Goal: Transaction & Acquisition: Purchase product/service

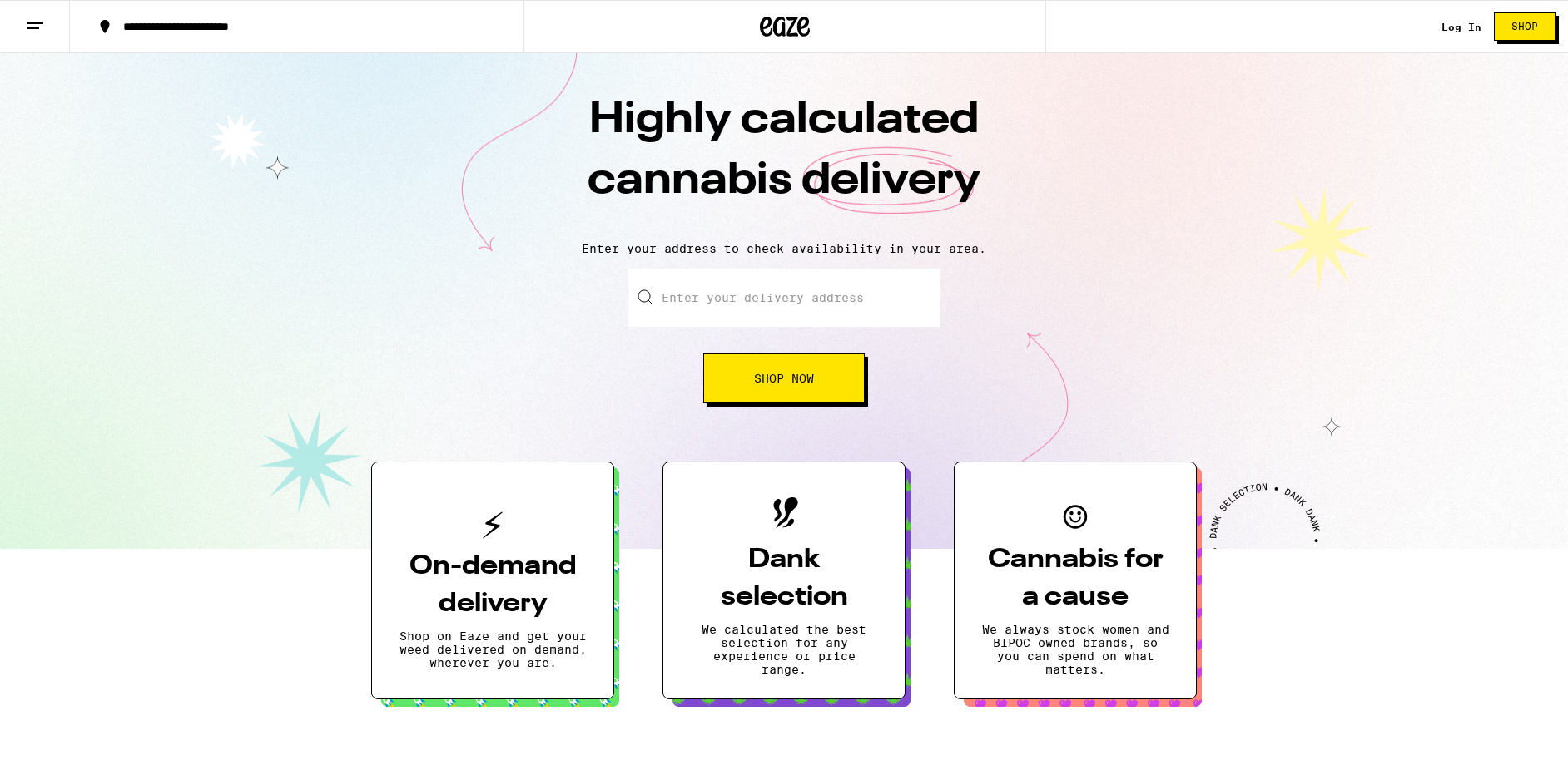
click at [836, 377] on button "Shop Now" at bounding box center [784, 378] width 162 height 50
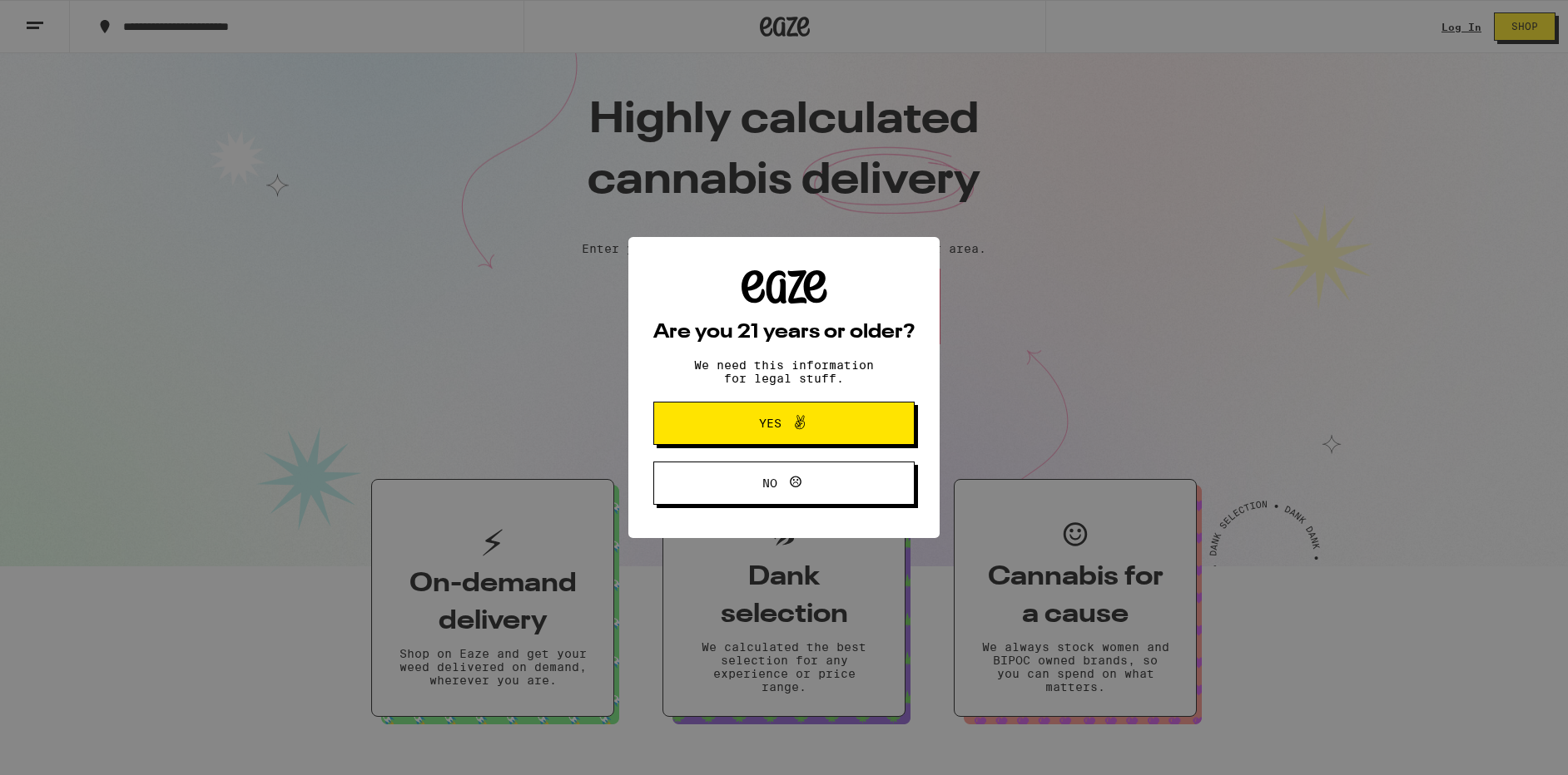
click at [768, 418] on span "Yes" at bounding box center [784, 423] width 127 height 21
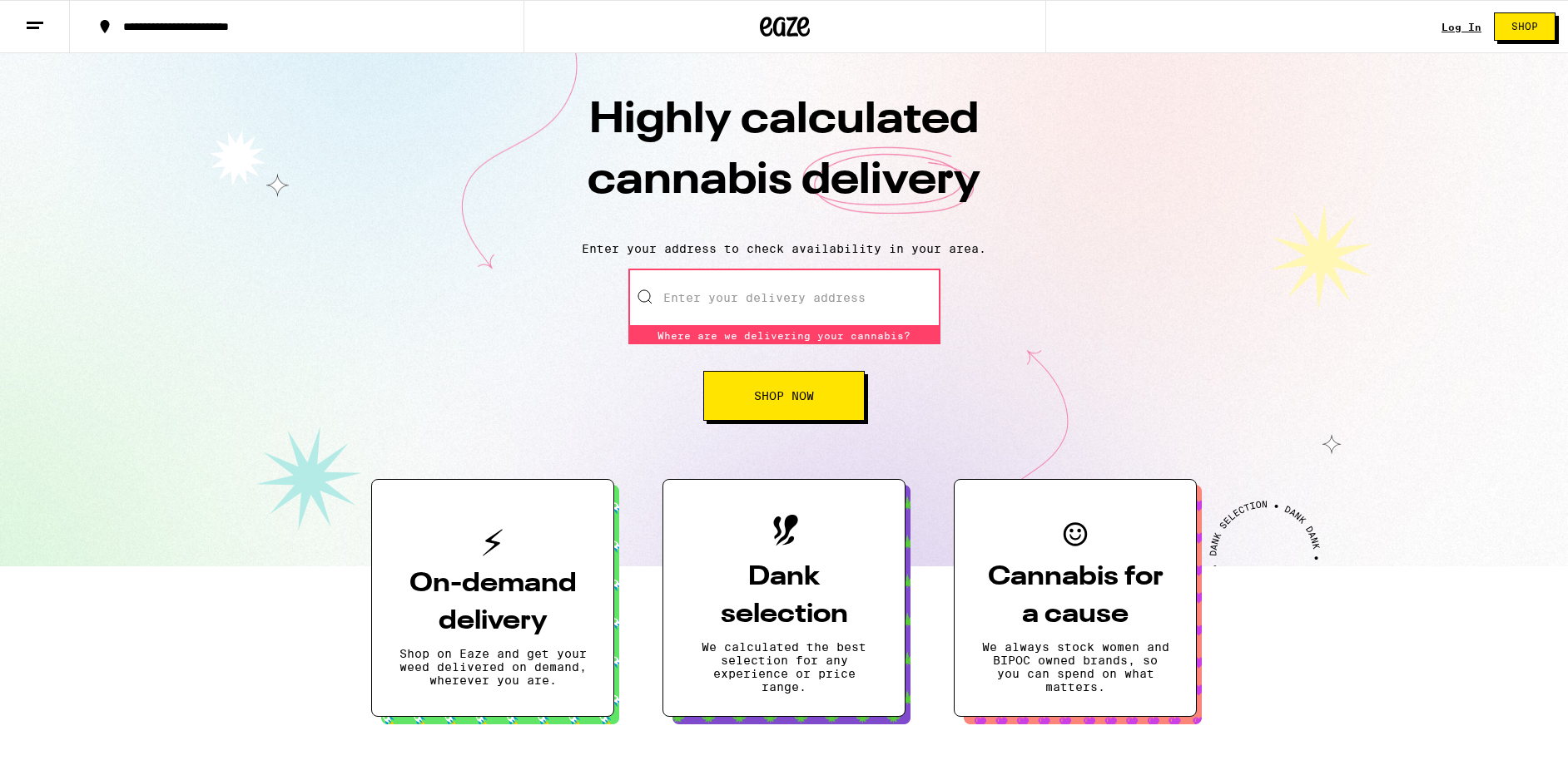
click at [1470, 22] on link "Log In" at bounding box center [1461, 26] width 40 height 11
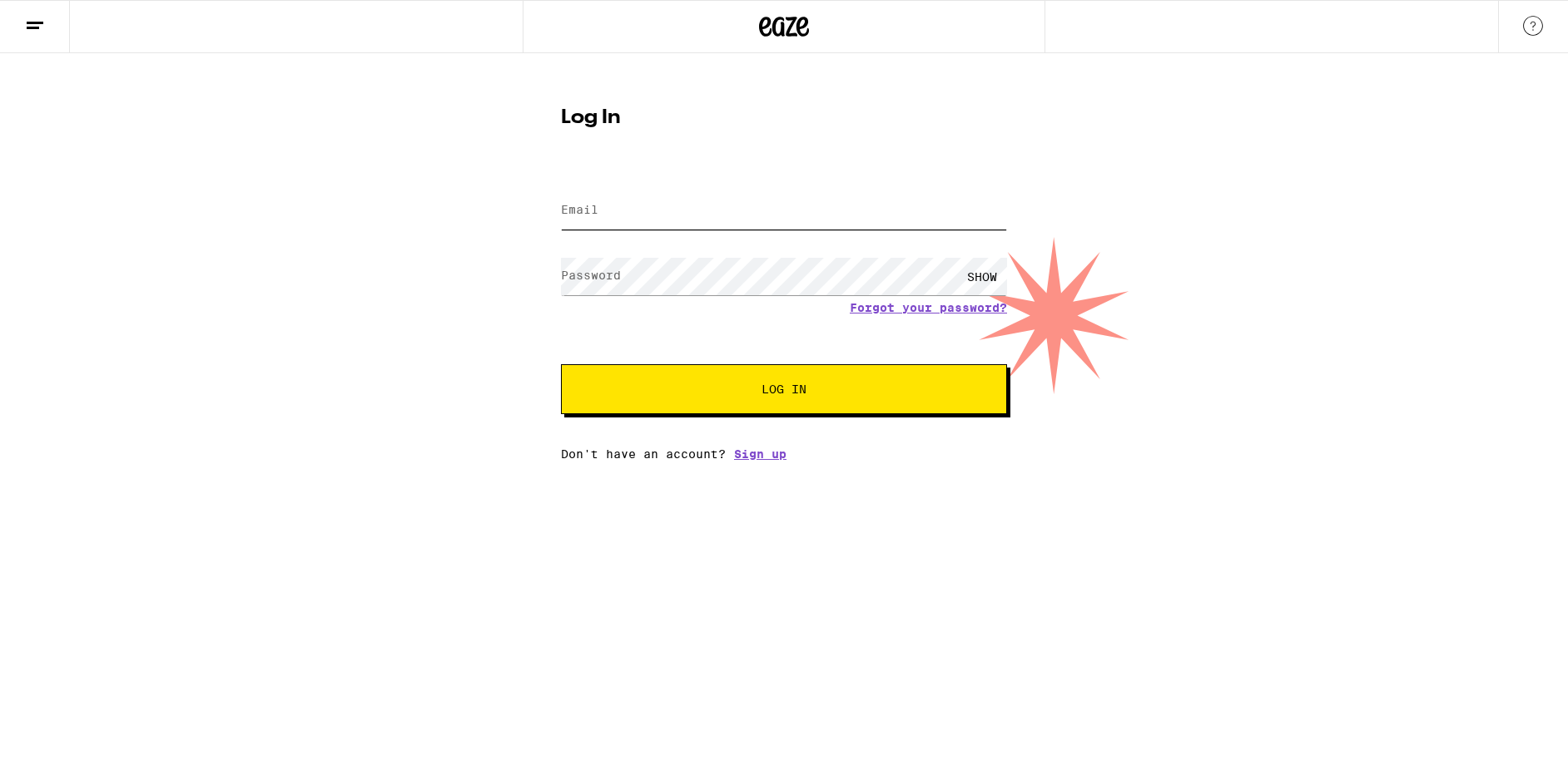
type input "innominate33@gmail.com"
click at [720, 389] on span "Log In" at bounding box center [784, 390] width 312 height 12
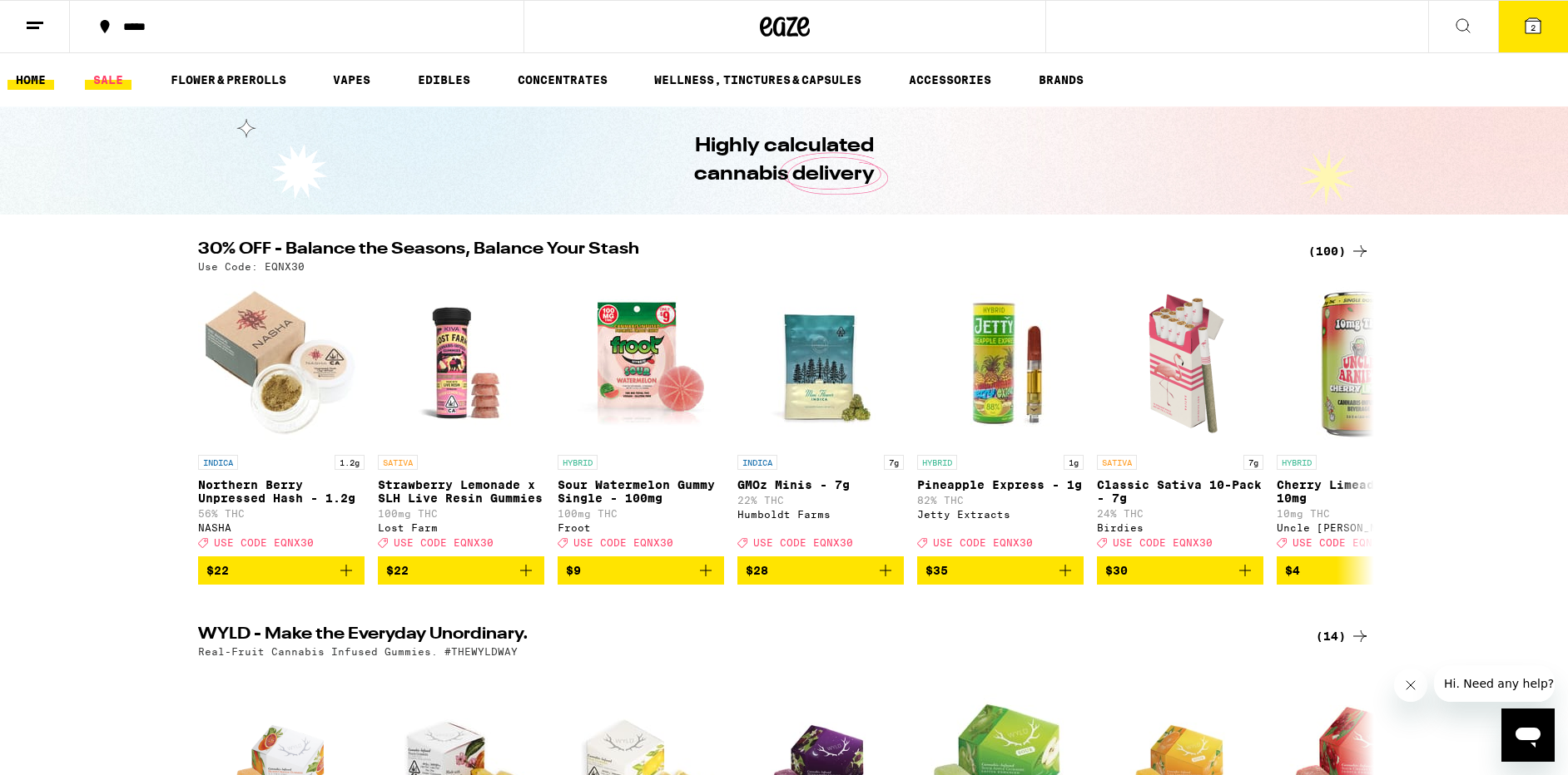
click at [109, 76] on link "SALE" at bounding box center [108, 79] width 47 height 20
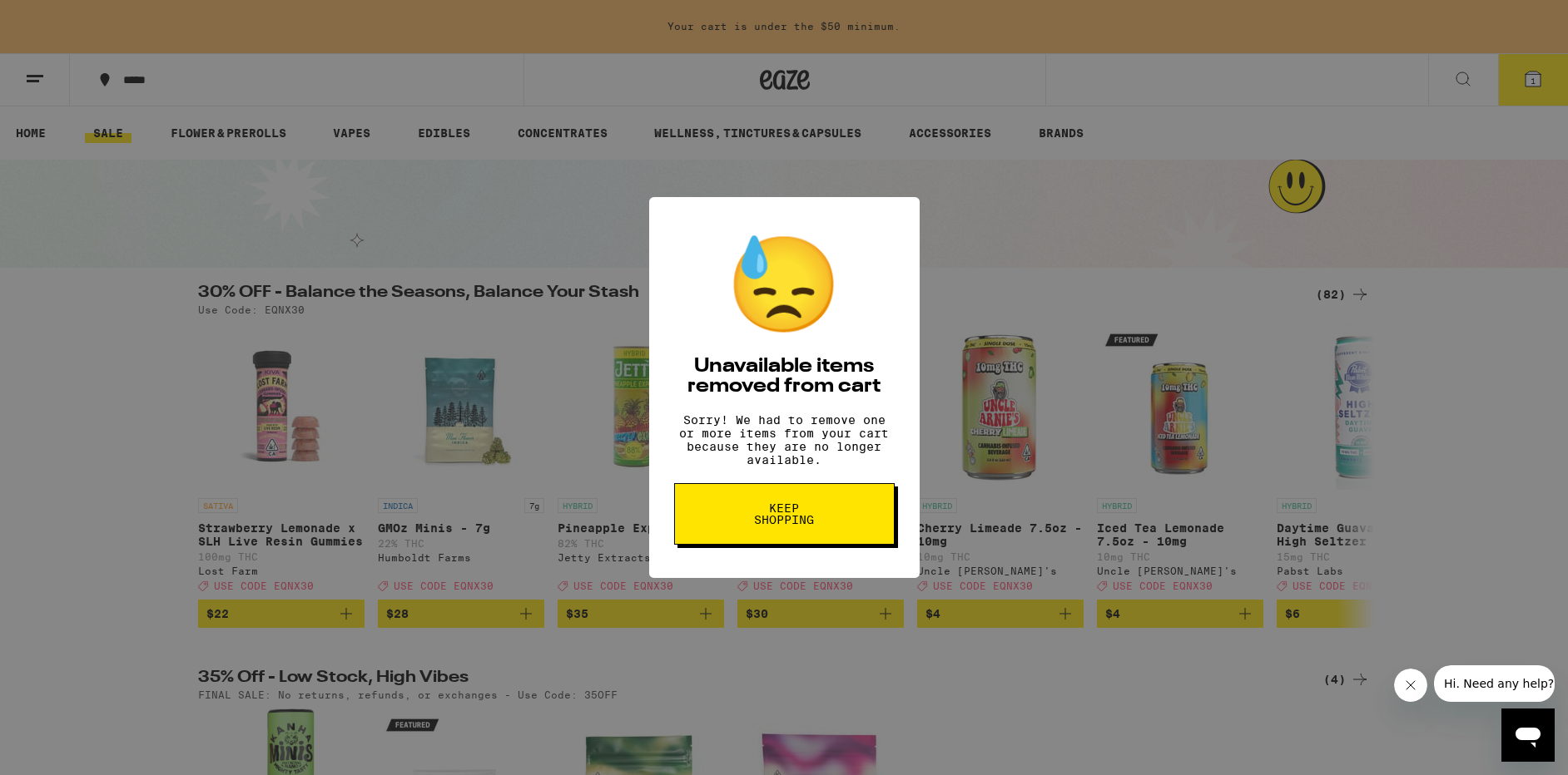
click at [815, 523] on span "Keep Shopping" at bounding box center [784, 513] width 86 height 23
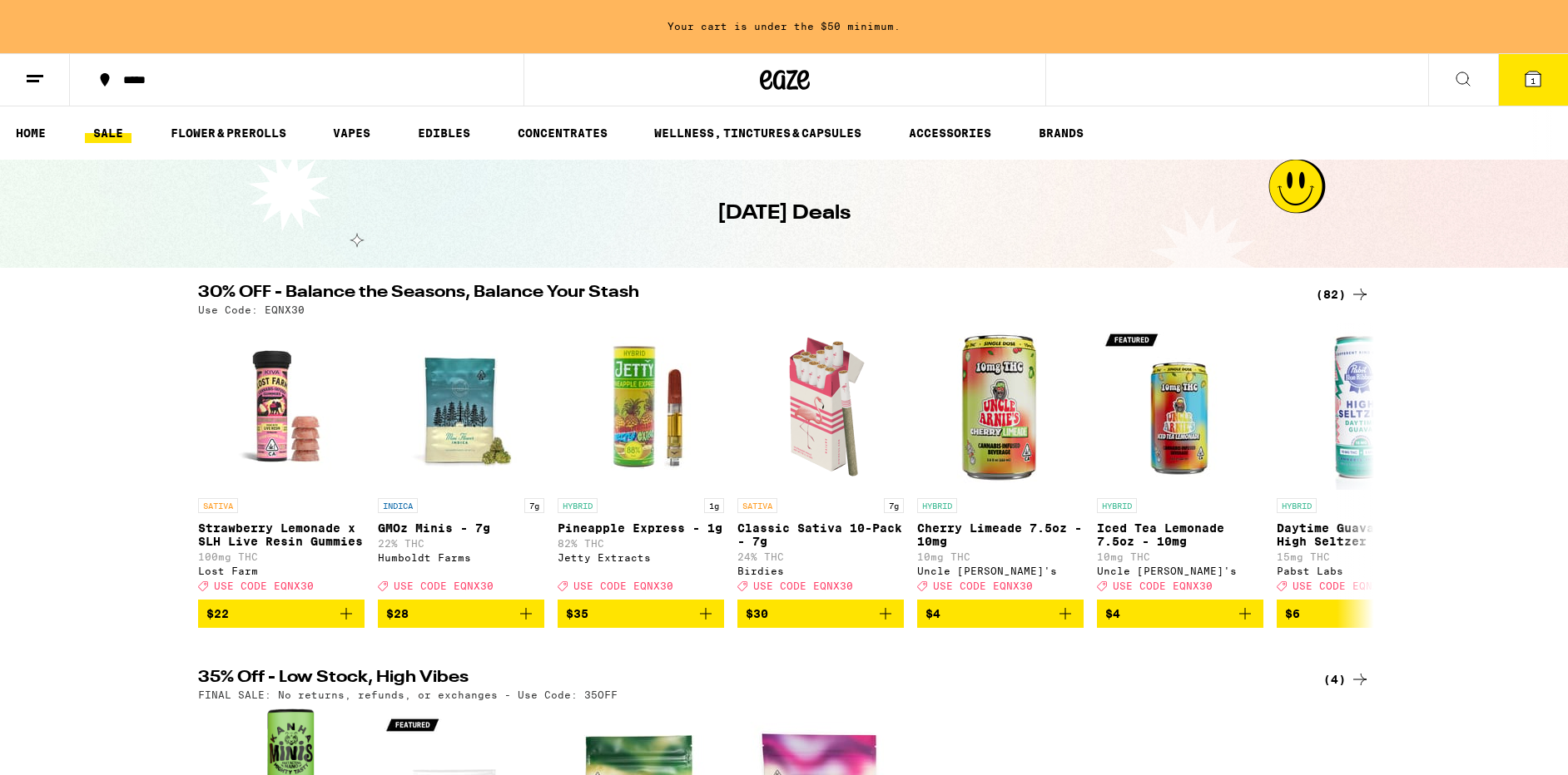
click at [1536, 84] on span "1" at bounding box center [1533, 81] width 5 height 10
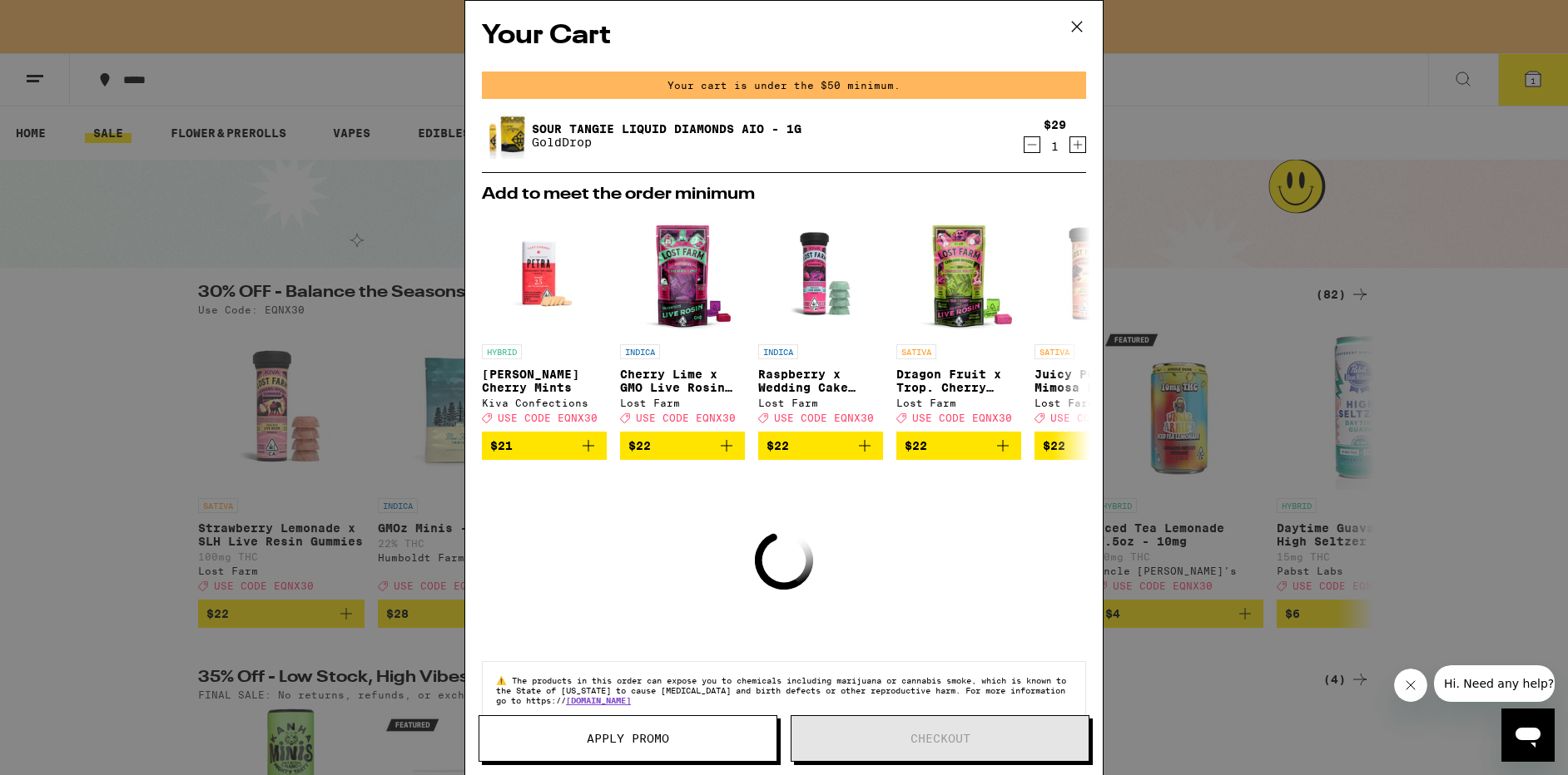
click at [1079, 28] on icon at bounding box center [1076, 26] width 25 height 25
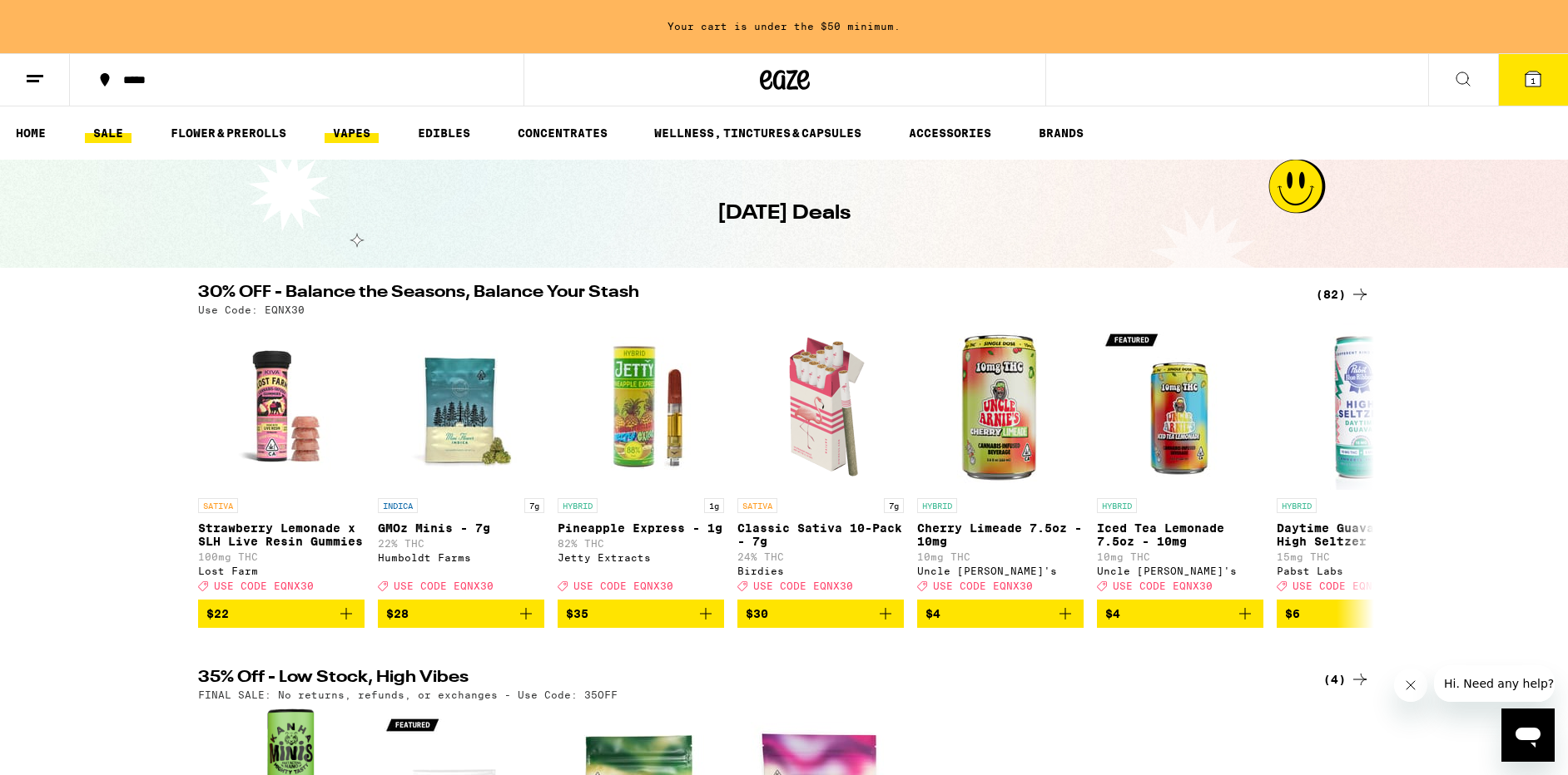
click at [340, 139] on link "VAPES" at bounding box center [352, 133] width 54 height 20
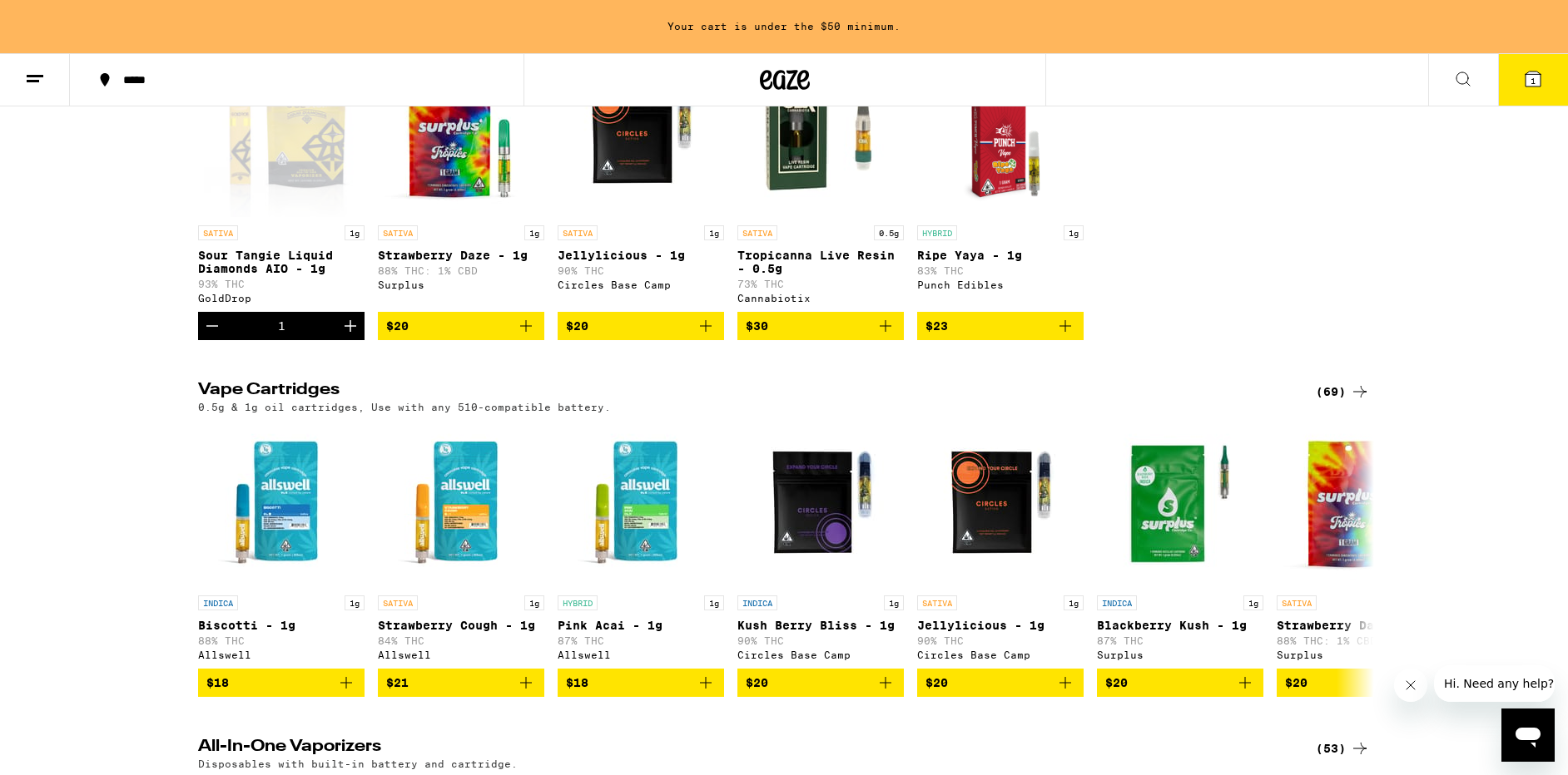
scroll to position [274, 0]
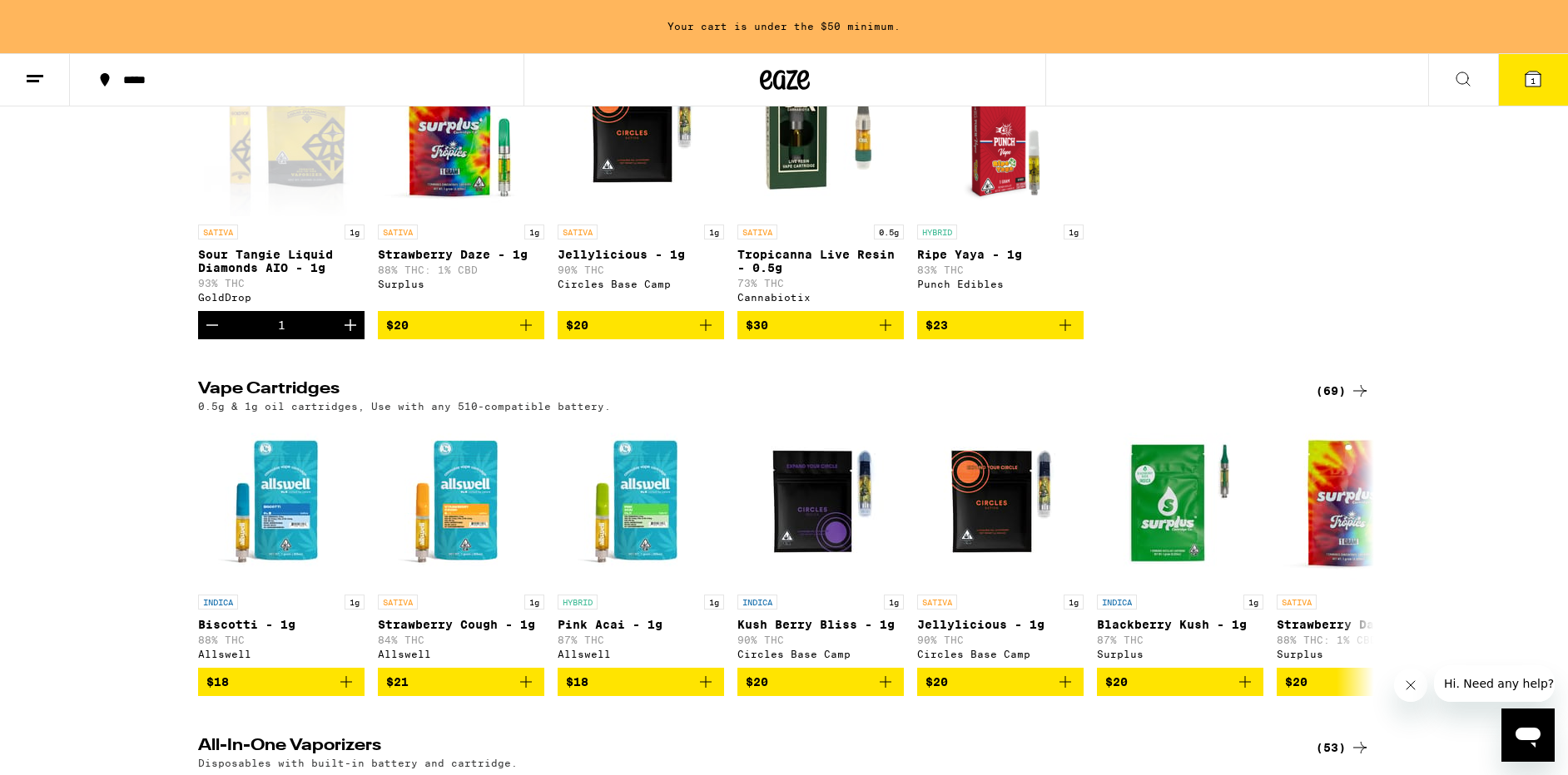
click at [1334, 401] on div "(69)" at bounding box center [1343, 390] width 54 height 20
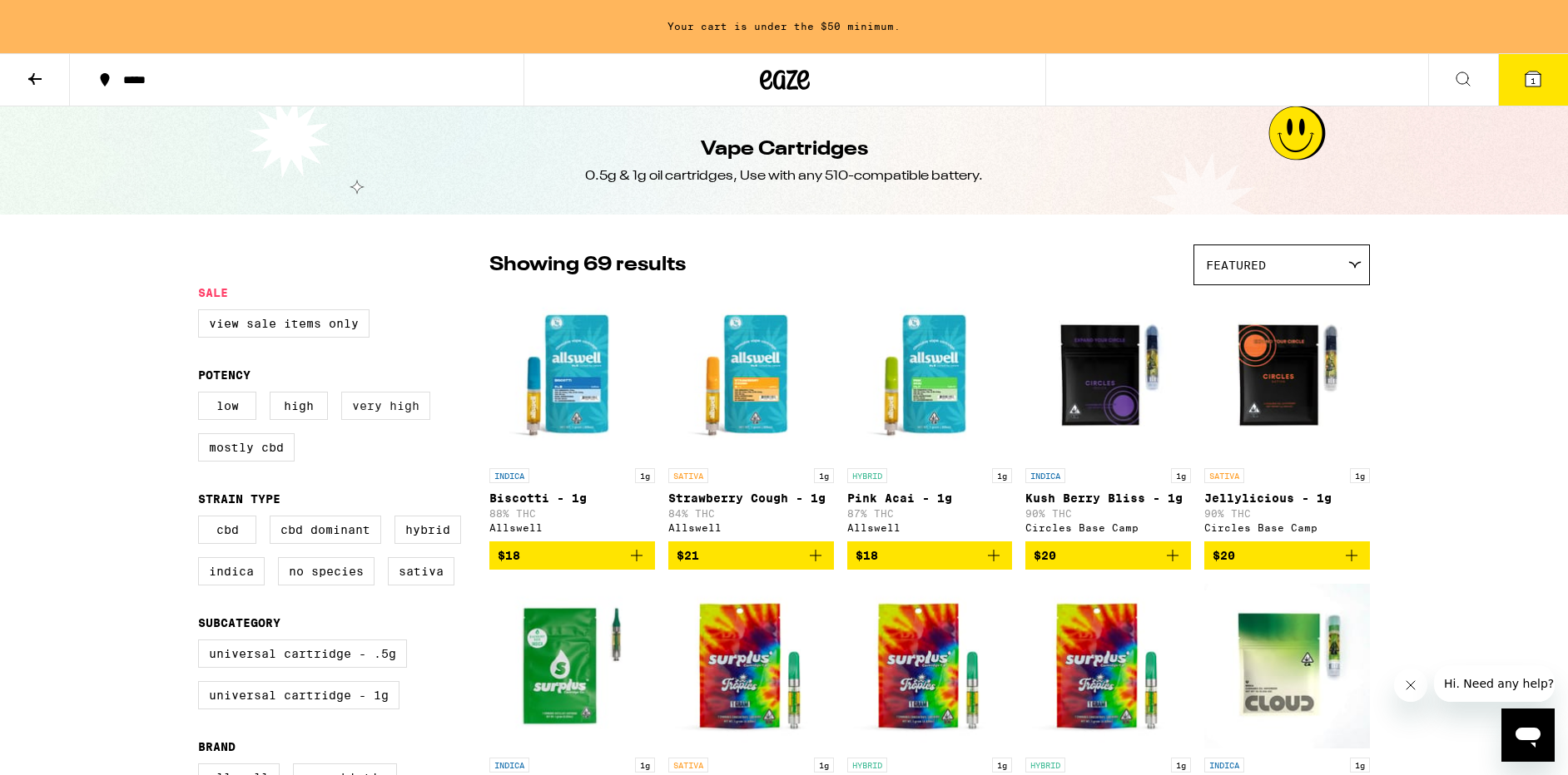
click at [394, 416] on label "Very High" at bounding box center [386, 405] width 89 height 28
click at [203, 395] on input "Very High" at bounding box center [202, 394] width 1 height 1
checkbox input "true"
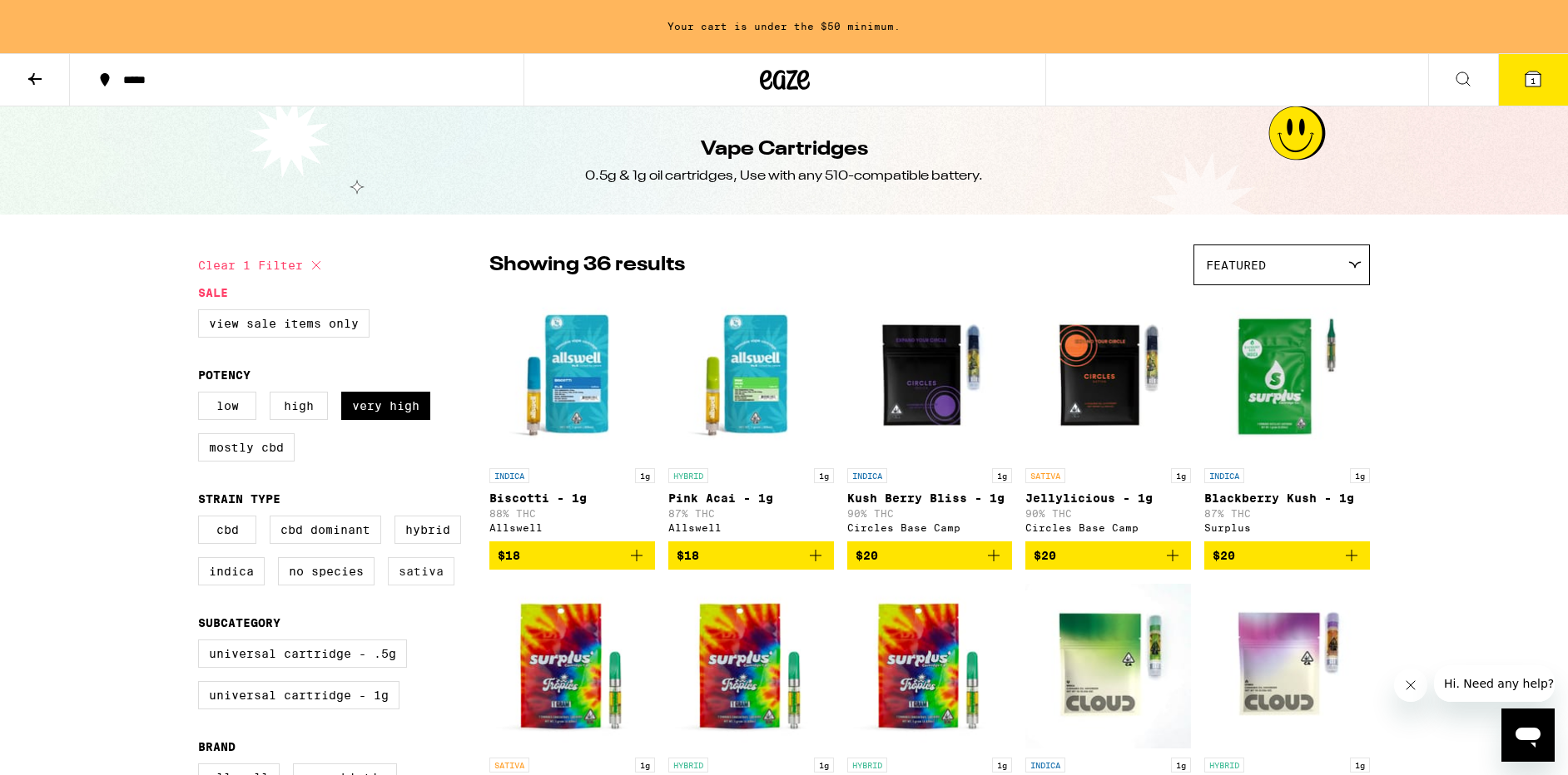
click at [417, 585] on label "Sativa" at bounding box center [421, 571] width 66 height 28
click at [203, 519] on input "Sativa" at bounding box center [202, 518] width 1 height 1
checkbox input "true"
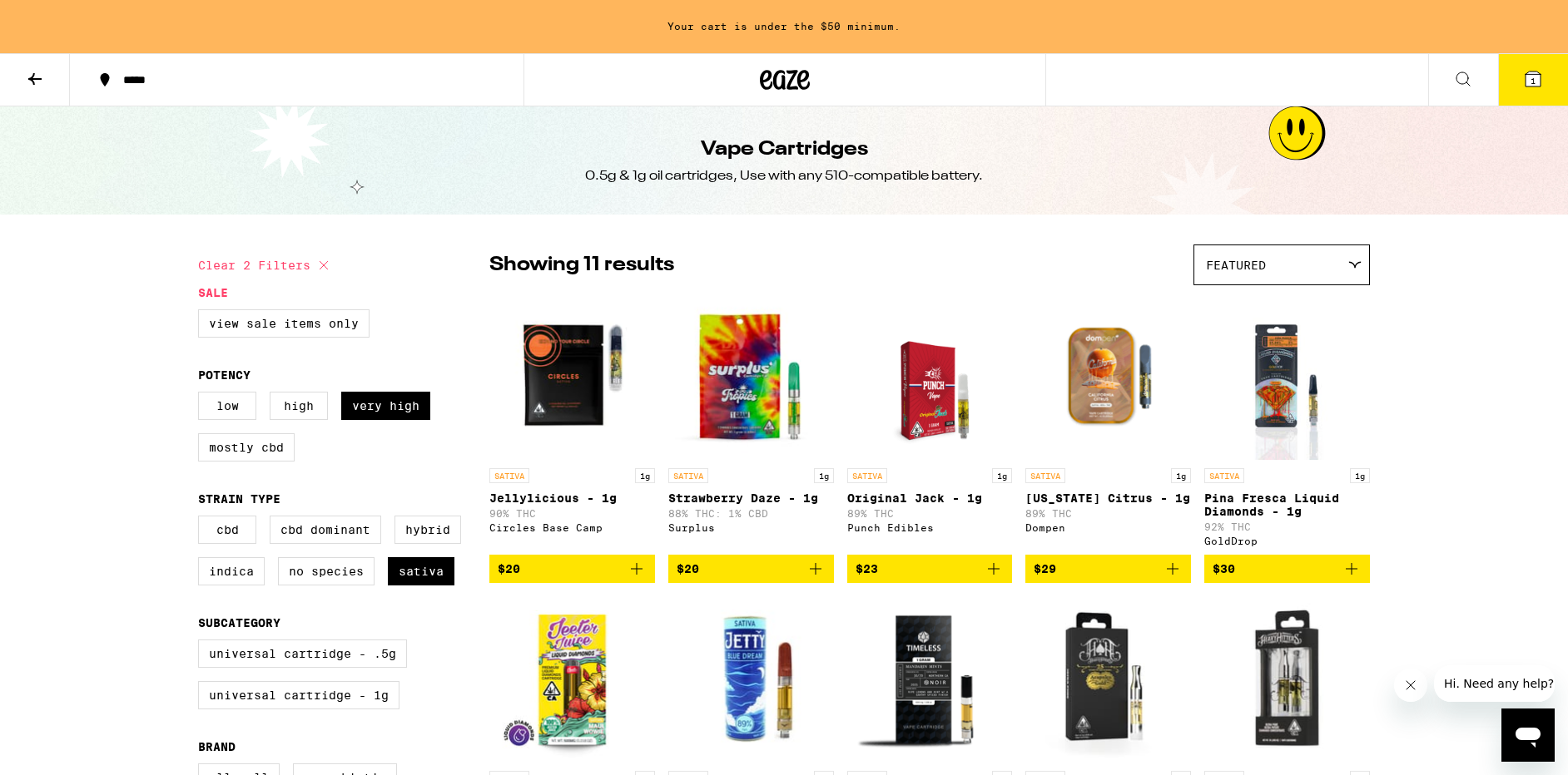
click at [1284, 413] on img "Open page for Pina Fresca Liquid Diamonds - 1g from GoldDrop" at bounding box center [1287, 377] width 133 height 167
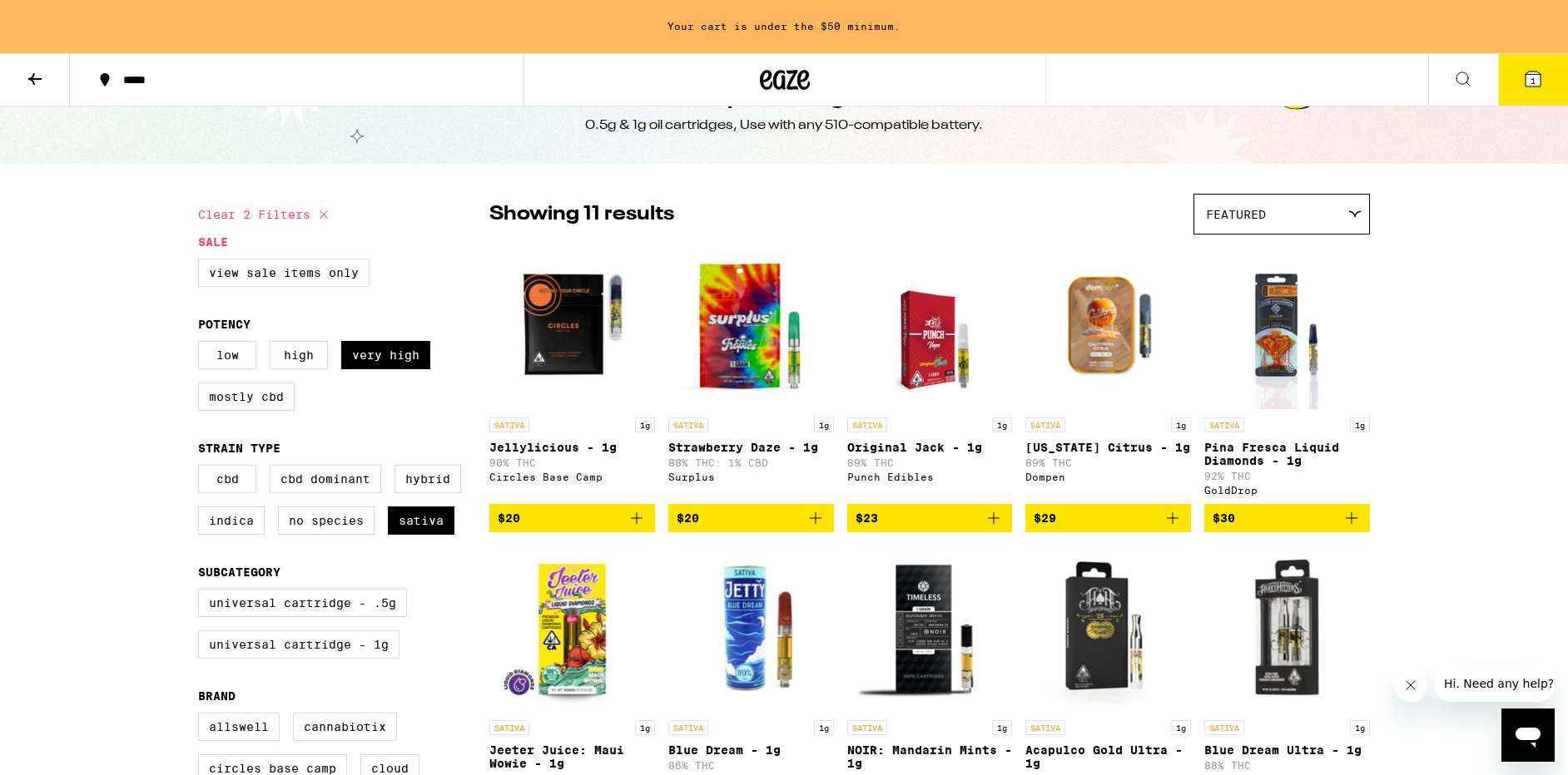
scroll to position [50, 0]
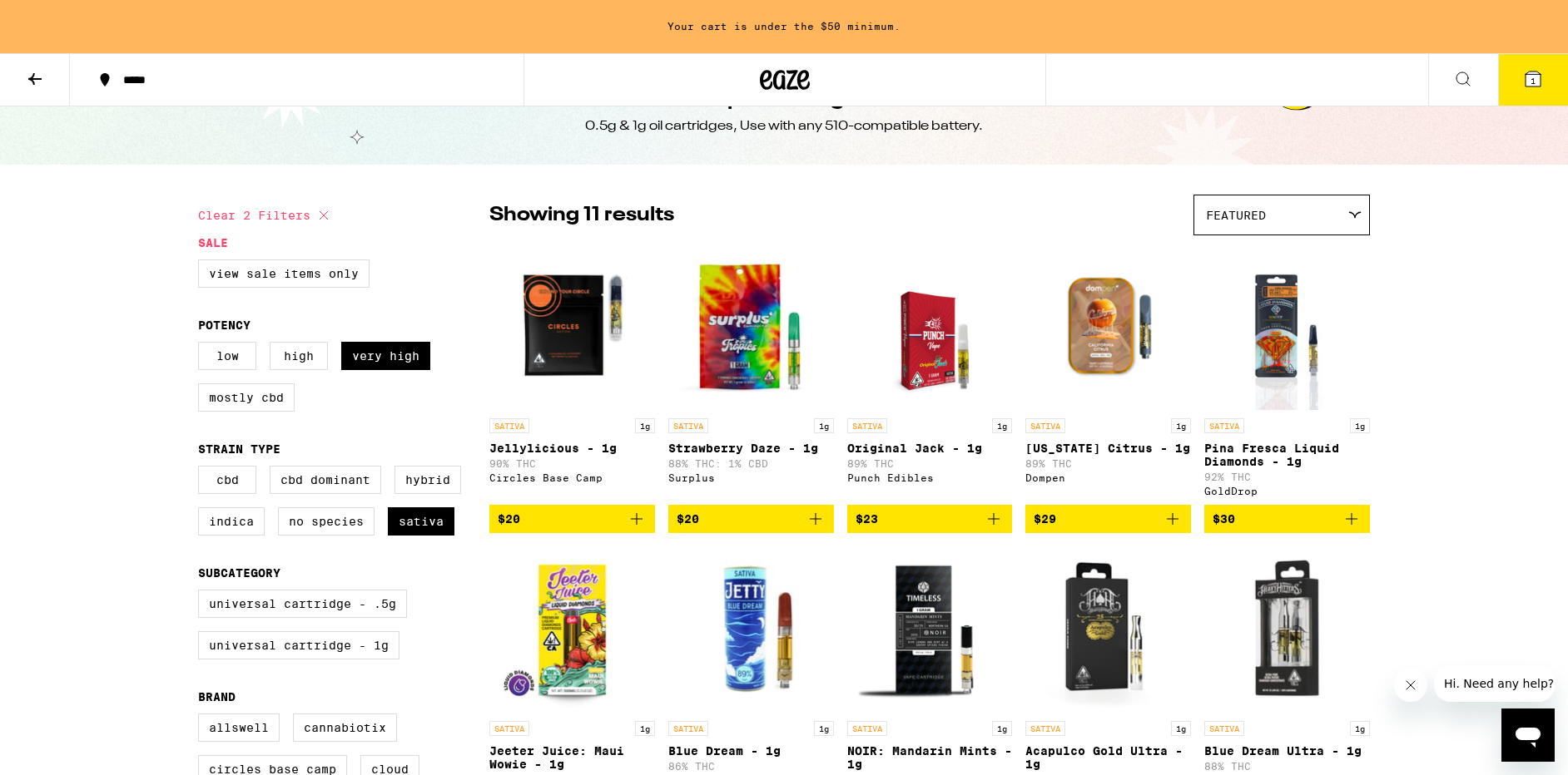
click at [638, 528] on icon "Add to bag" at bounding box center [636, 518] width 20 height 20
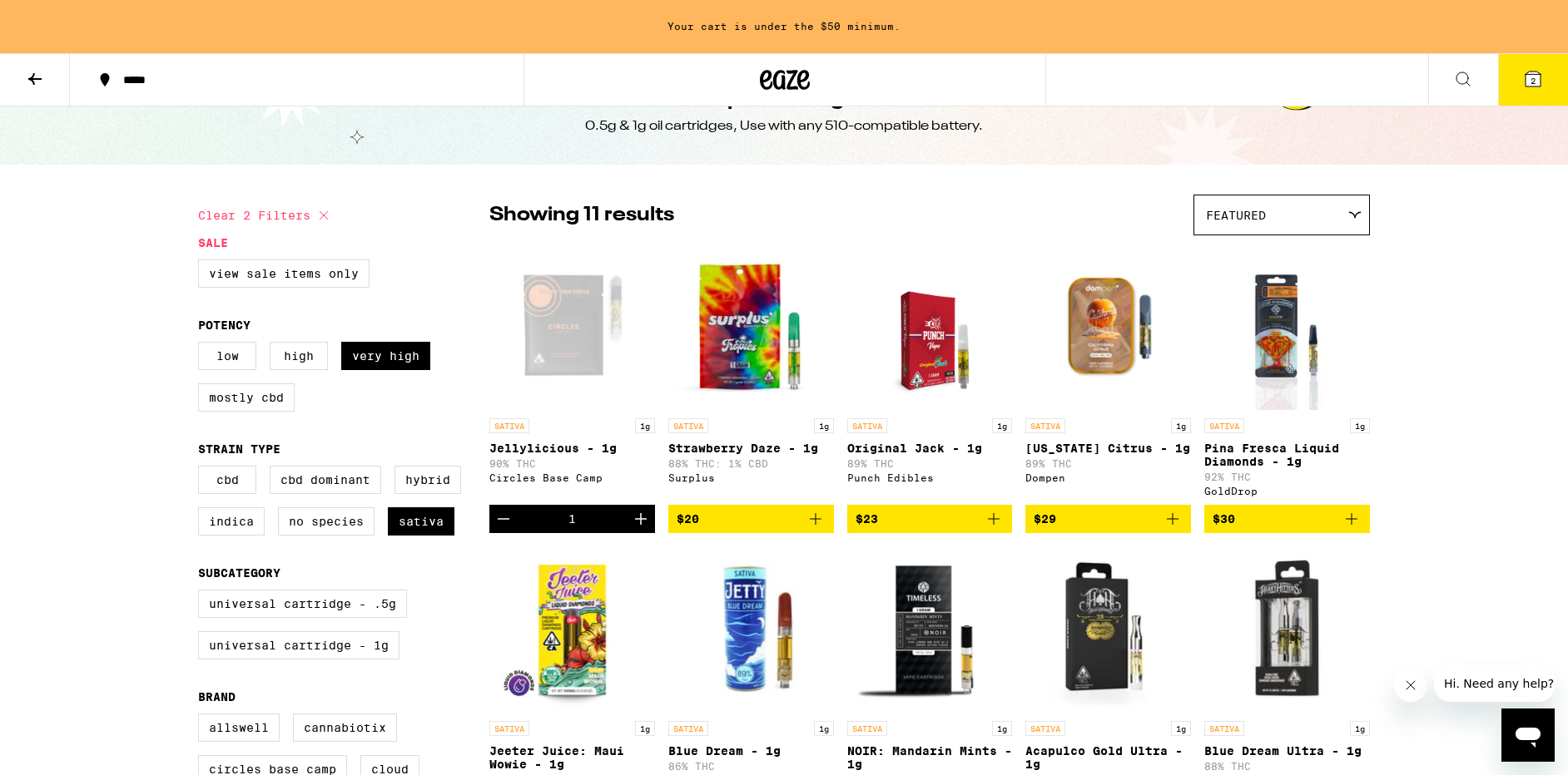
click at [811, 529] on icon "Add to bag" at bounding box center [815, 518] width 20 height 20
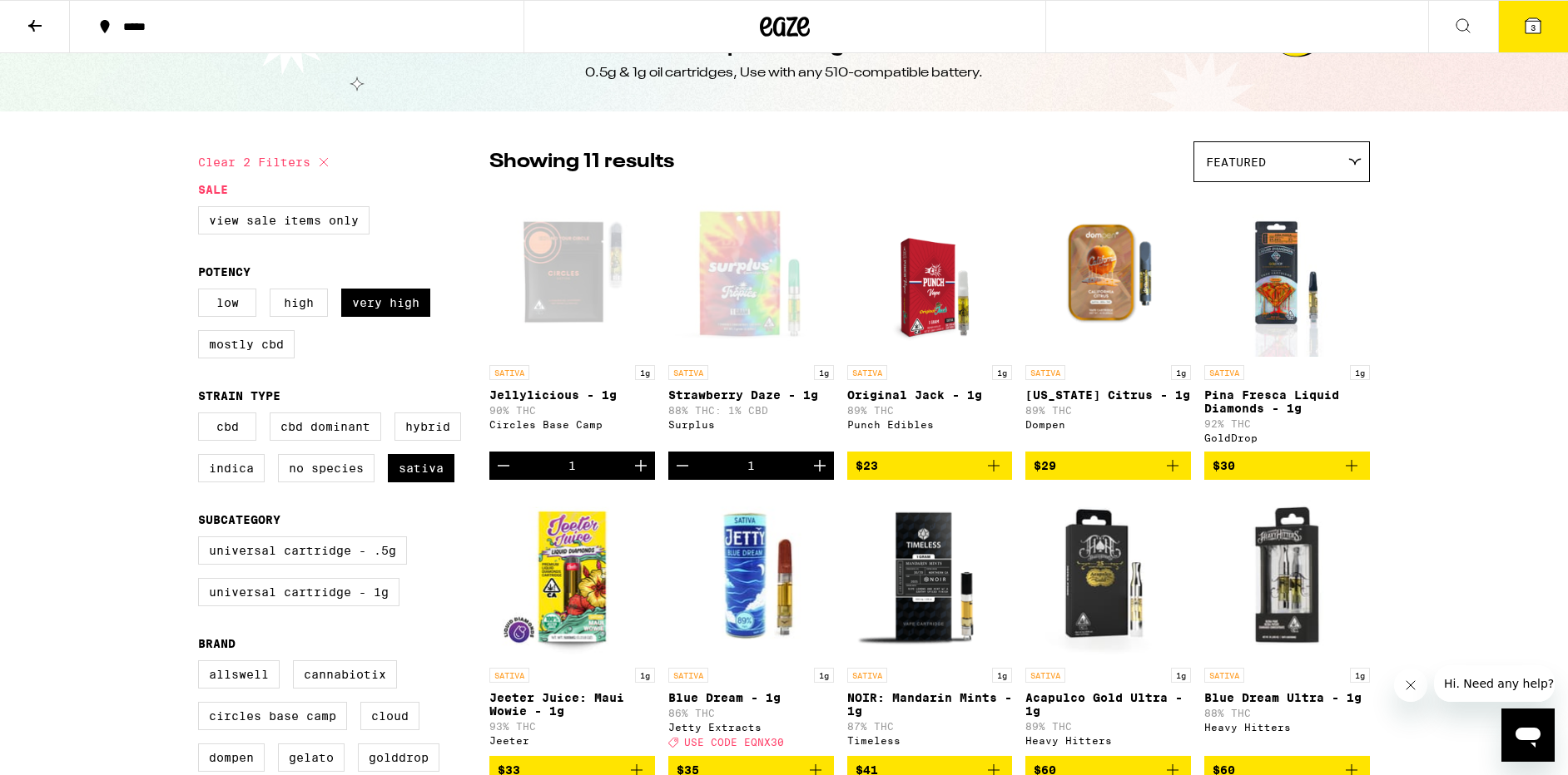
click at [994, 471] on icon "Add to bag" at bounding box center [993, 466] width 12 height 12
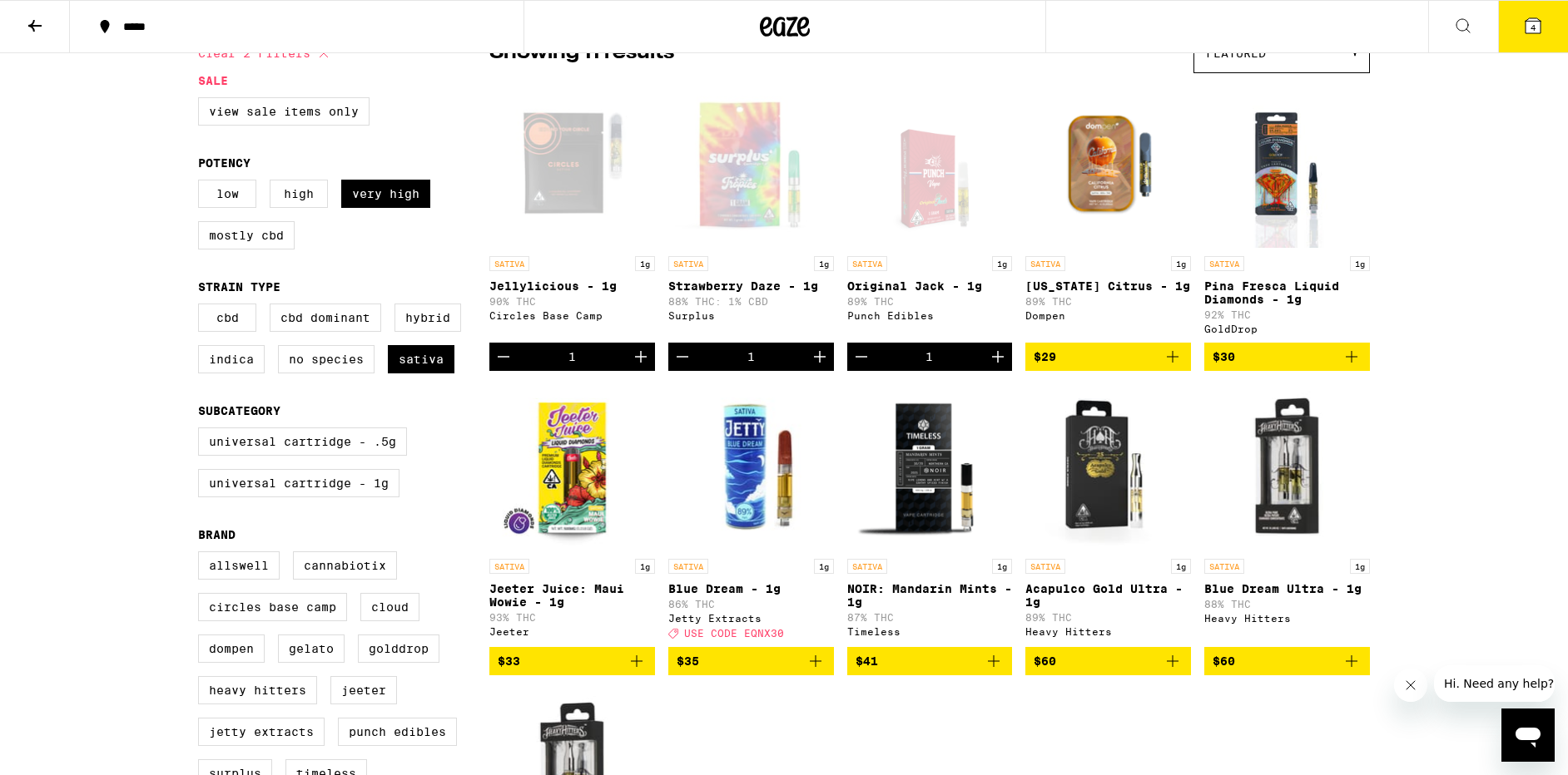
scroll to position [168, 0]
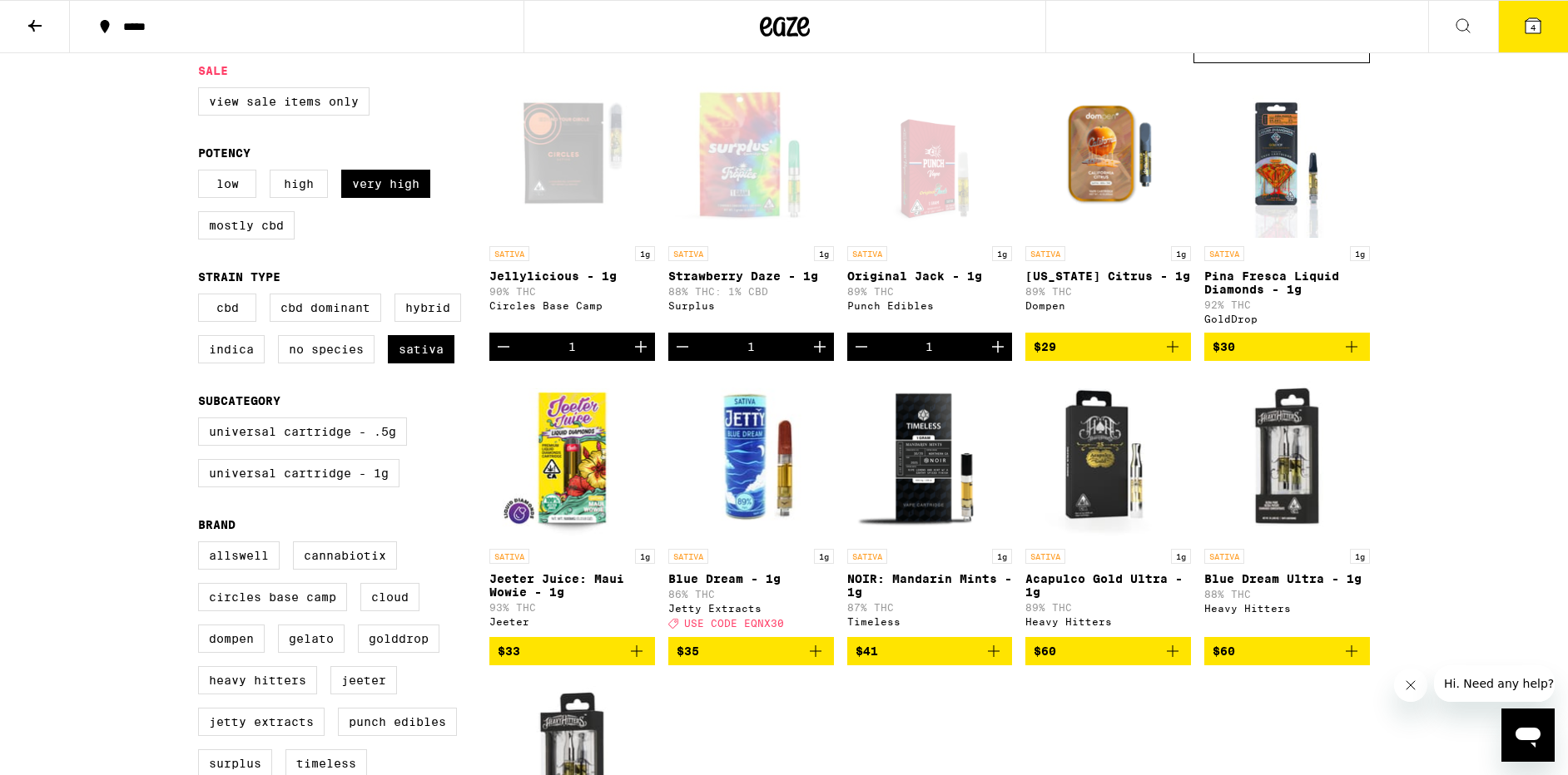
click at [819, 661] on icon "Add to bag" at bounding box center [815, 651] width 20 height 20
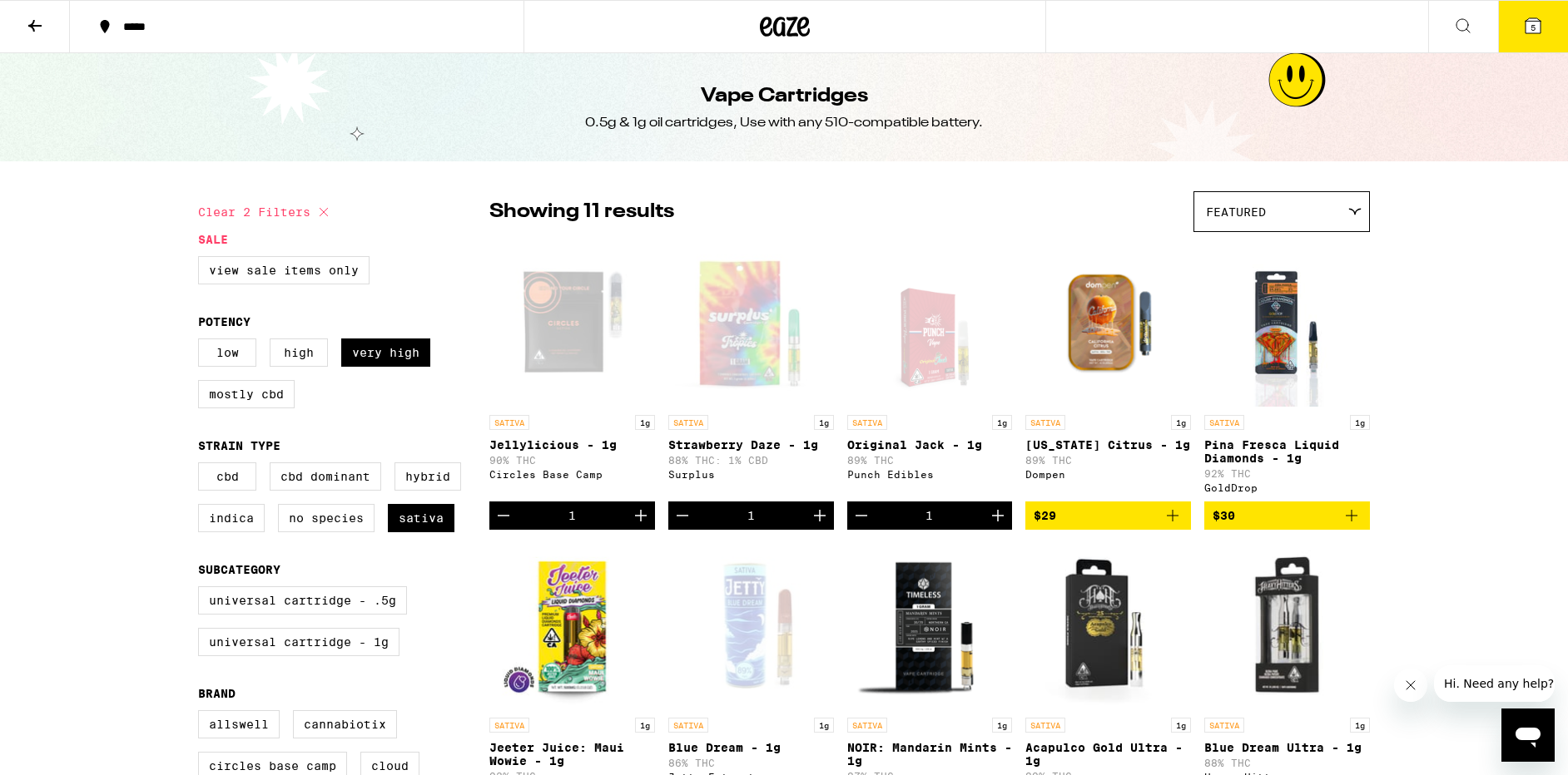
scroll to position [0, 0]
click at [35, 28] on icon at bounding box center [34, 26] width 20 height 20
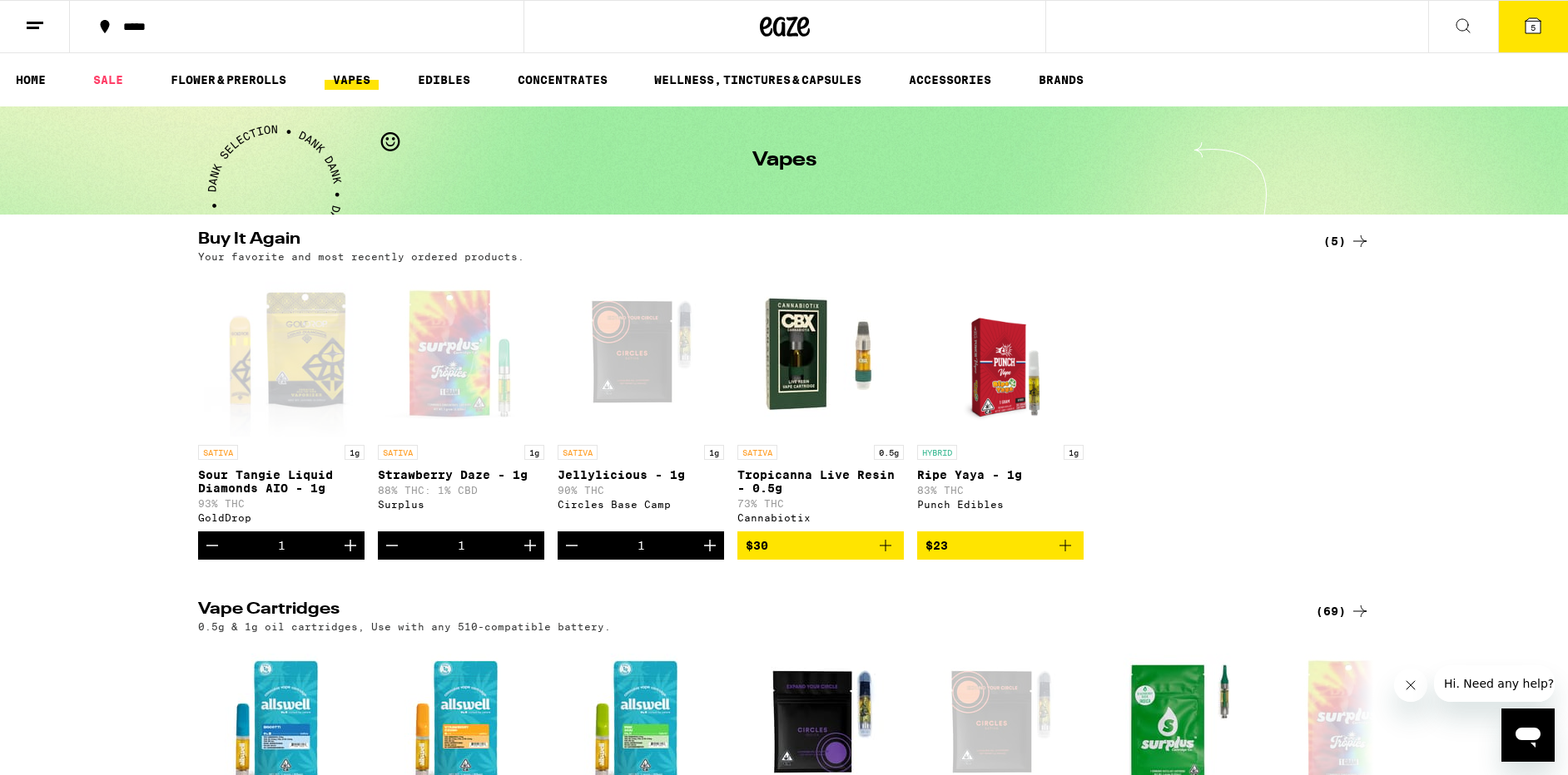
click at [1549, 25] on button "5" at bounding box center [1533, 26] width 70 height 52
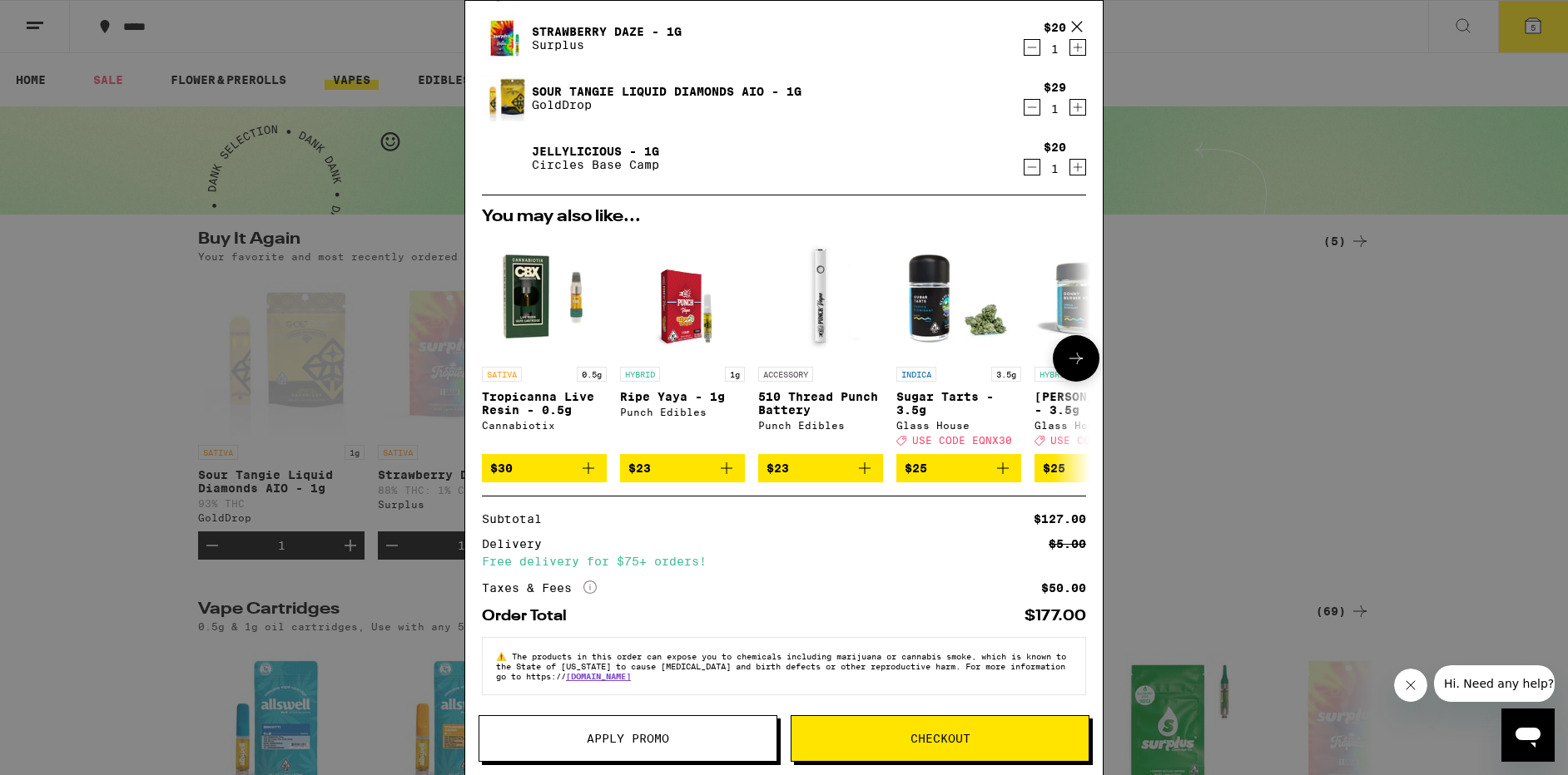
scroll to position [173, 0]
click at [921, 737] on span "Checkout" at bounding box center [940, 738] width 60 height 12
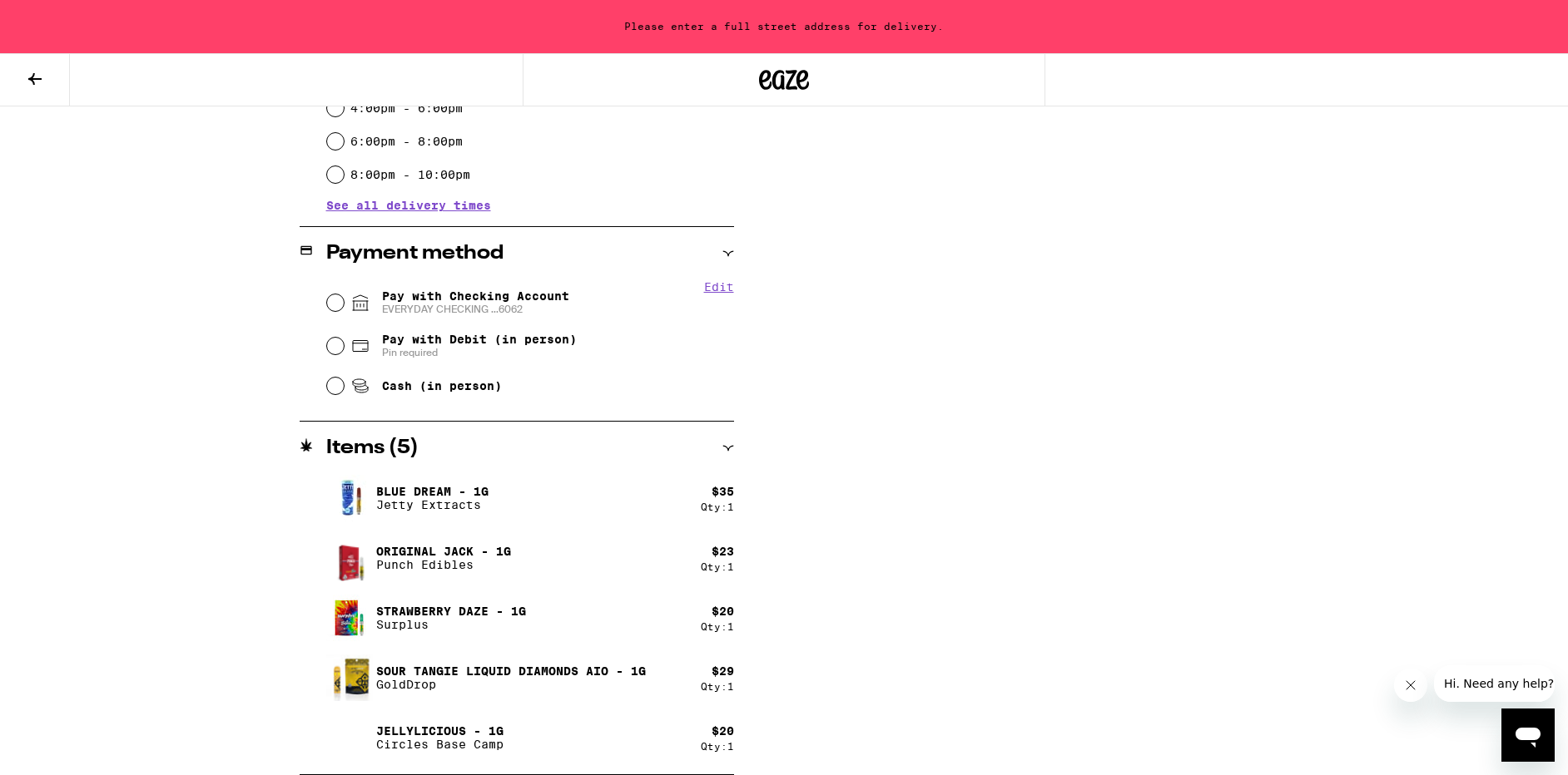
scroll to position [572, 0]
click at [338, 390] on input "Cash (in person)" at bounding box center [335, 386] width 17 height 17
radio input "true"
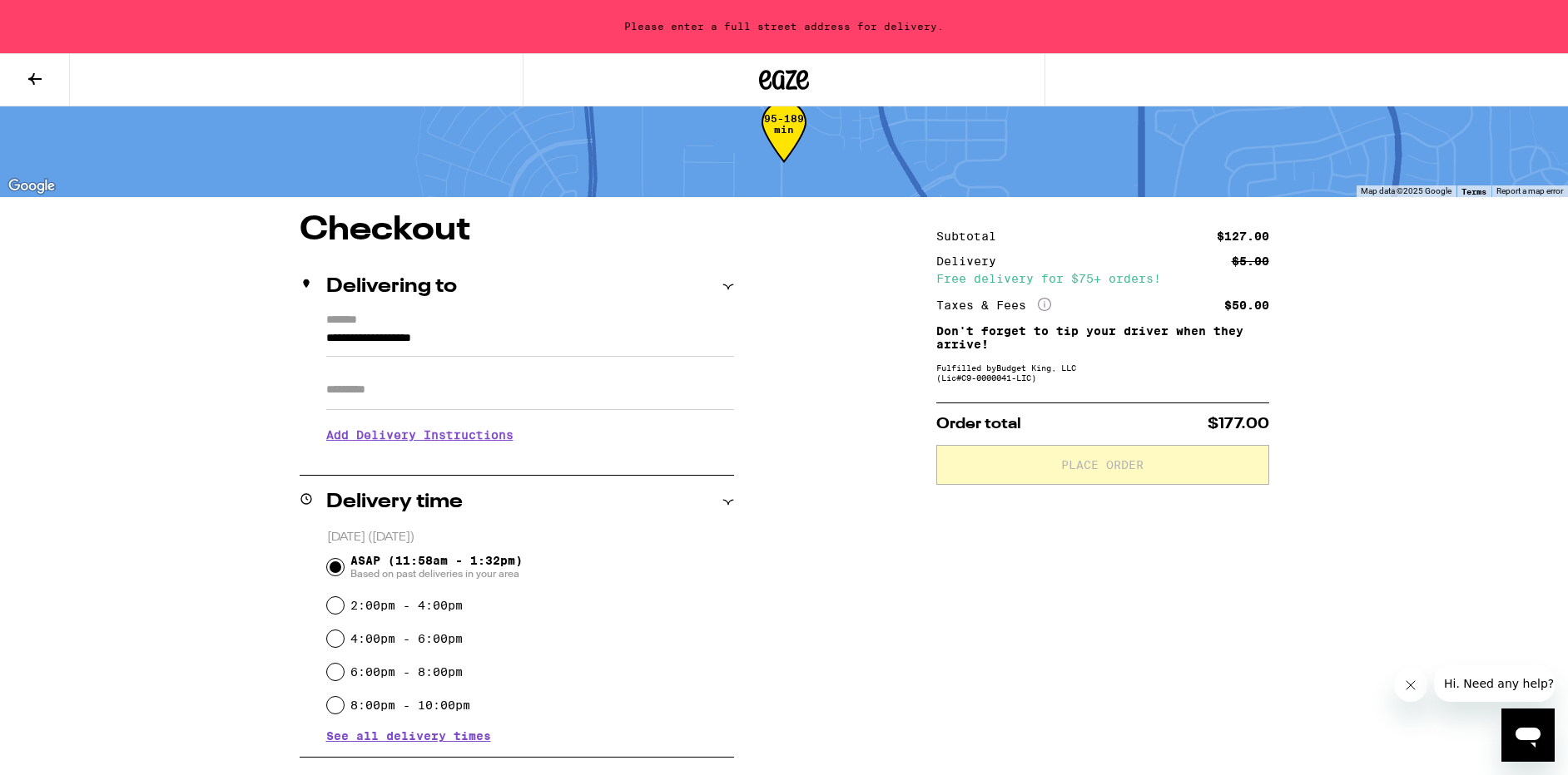
scroll to position [42, 0]
click at [394, 354] on input "**********" at bounding box center [529, 341] width 408 height 28
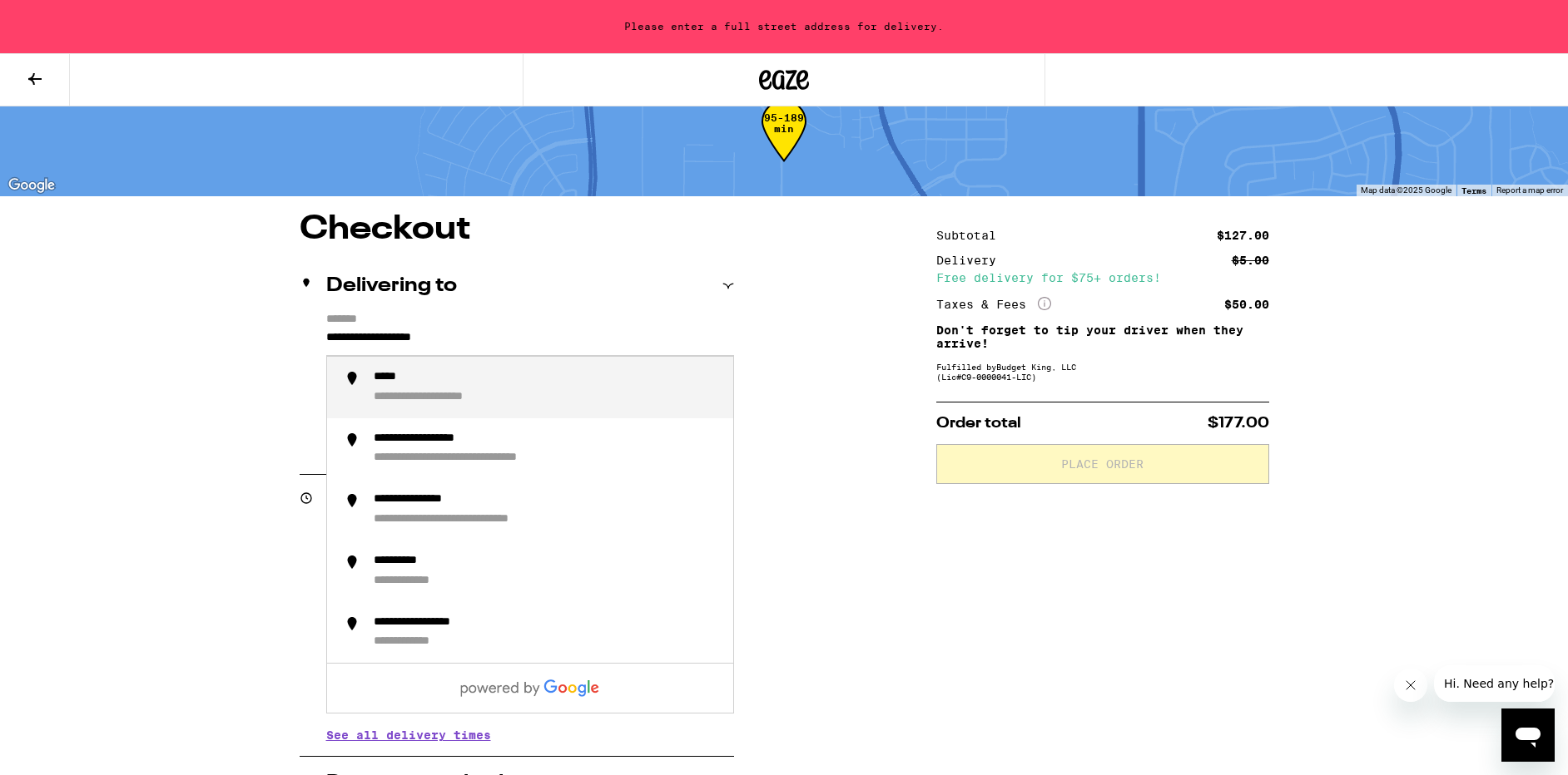
click at [390, 348] on input "**********" at bounding box center [529, 341] width 408 height 28
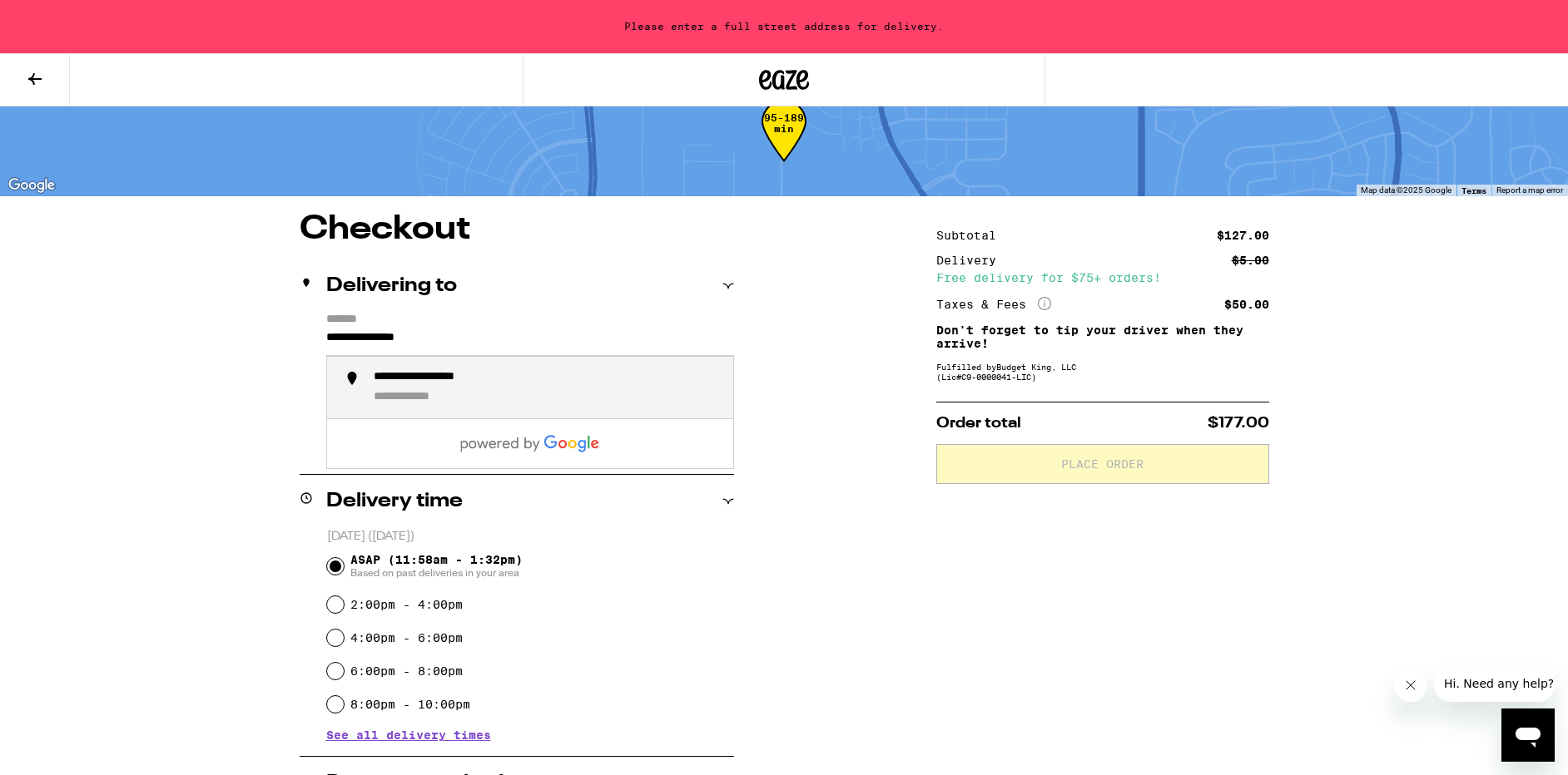
drag, startPoint x: 482, startPoint y: 385, endPoint x: 515, endPoint y: 374, distance: 34.8
click at [515, 374] on div "**********" at bounding box center [445, 378] width 143 height 15
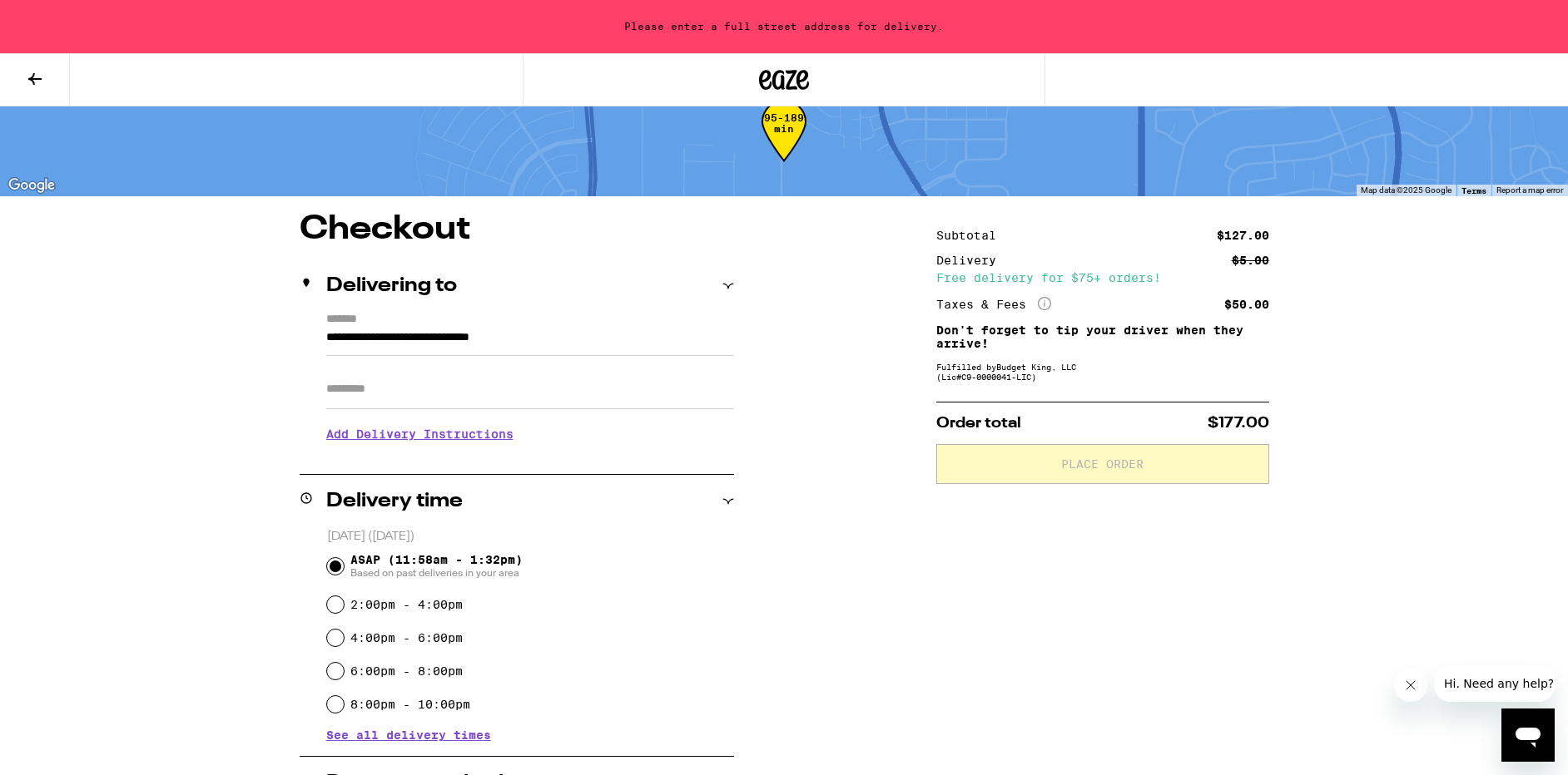
type input "**********"
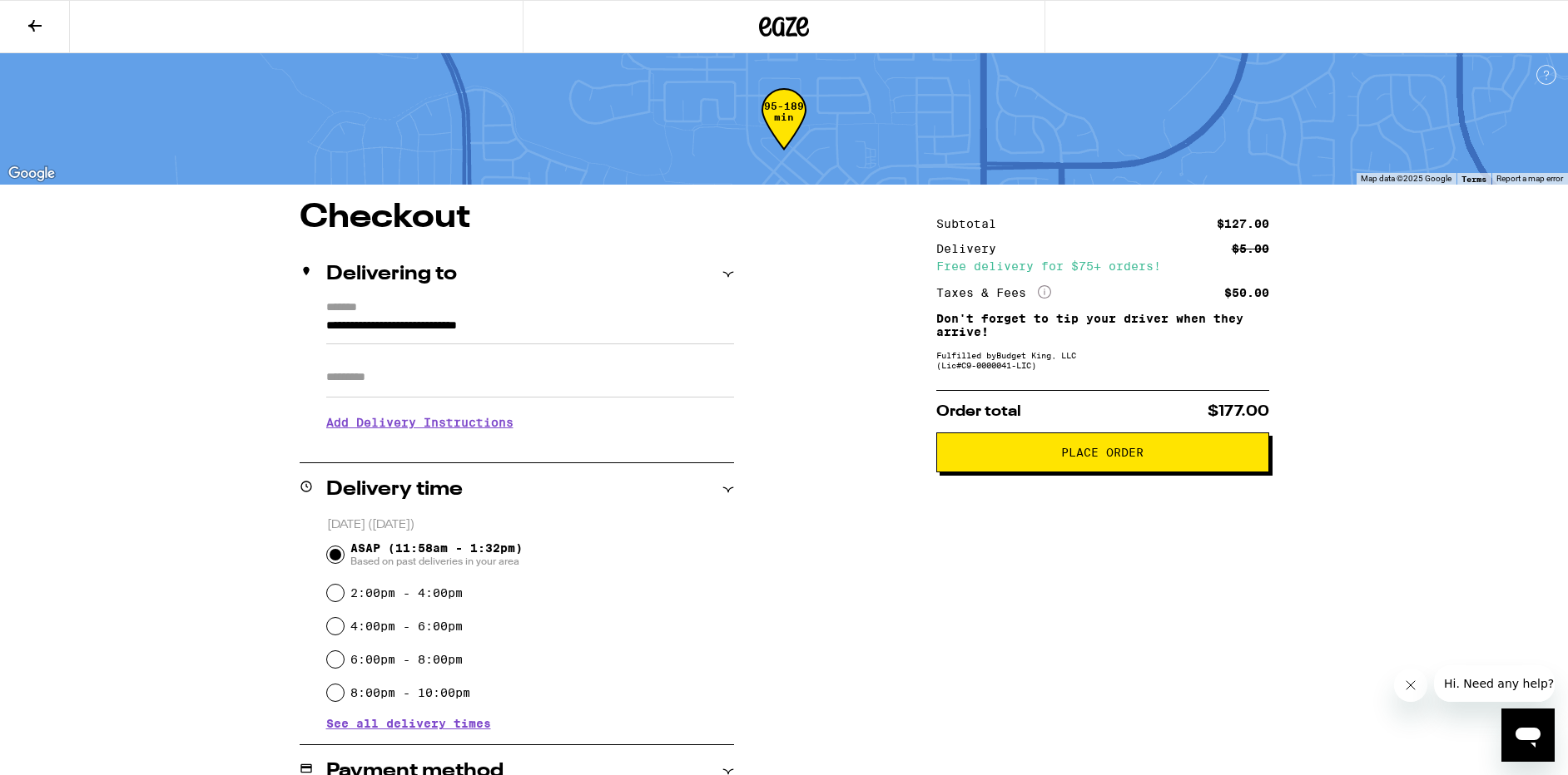
scroll to position [0, 0]
click at [30, 21] on icon at bounding box center [34, 26] width 20 height 20
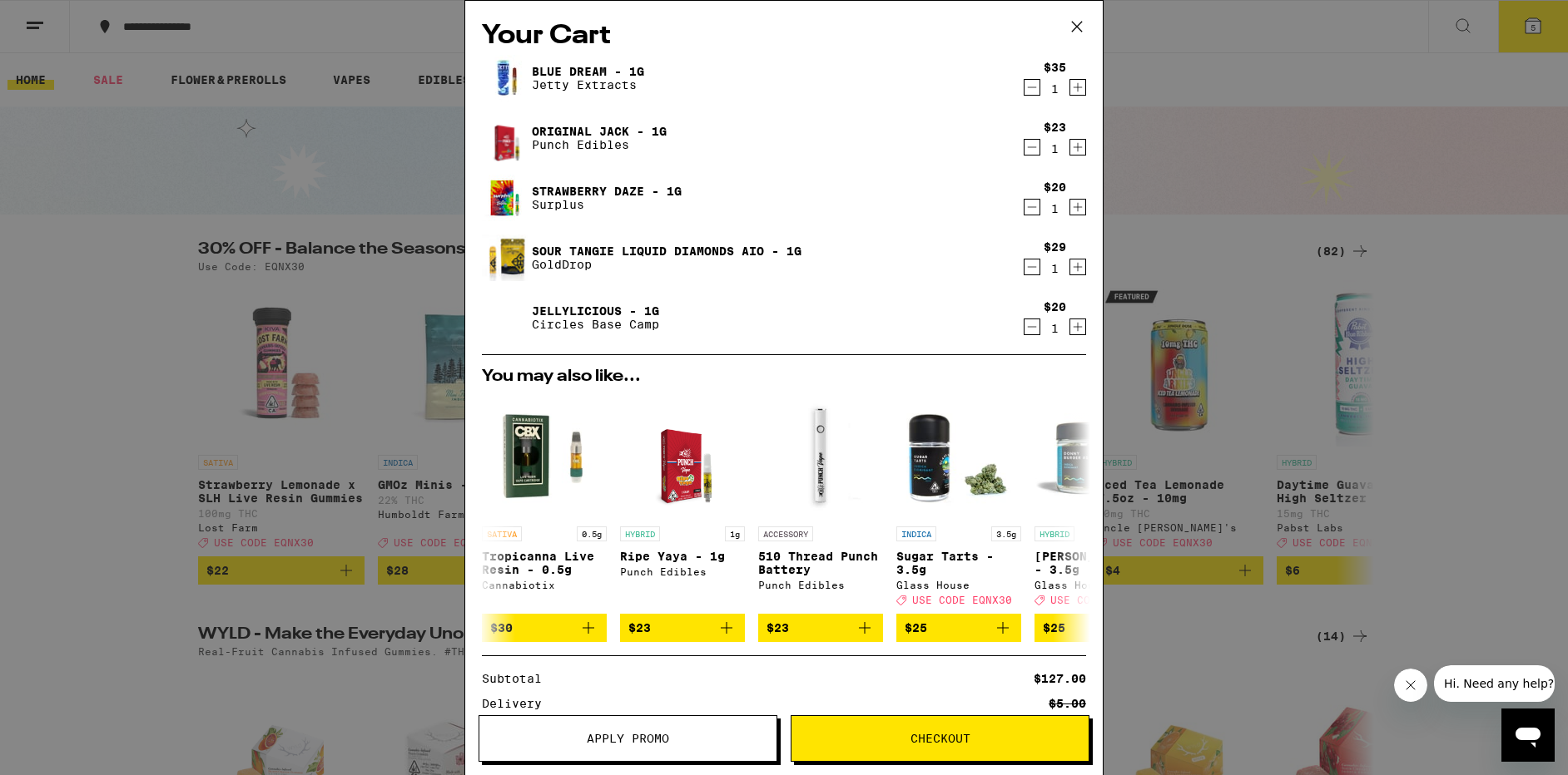
click at [621, 736] on span "Apply Promo" at bounding box center [627, 738] width 83 height 12
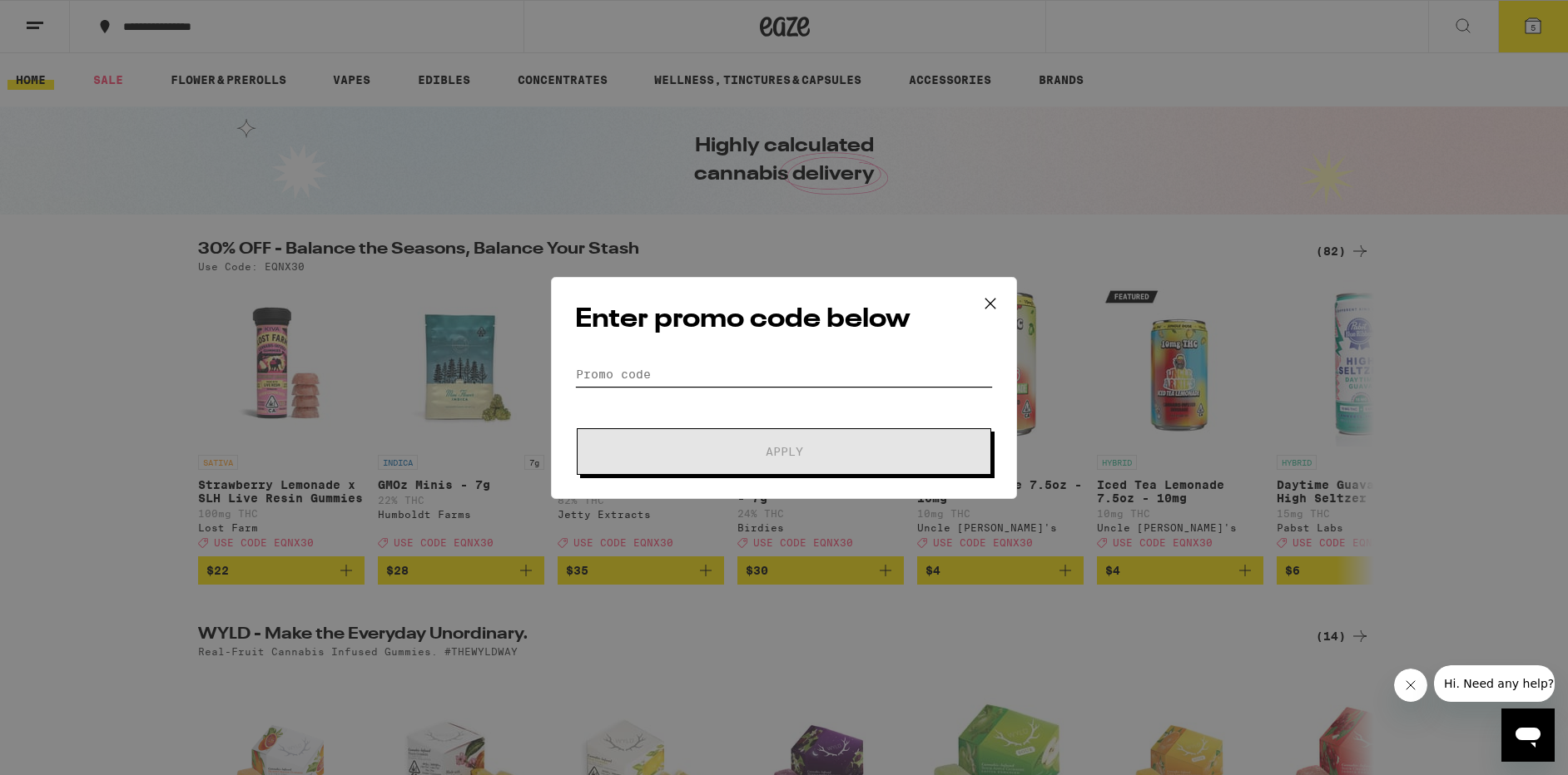
click at [737, 370] on input "Promo Code" at bounding box center [783, 373] width 418 height 25
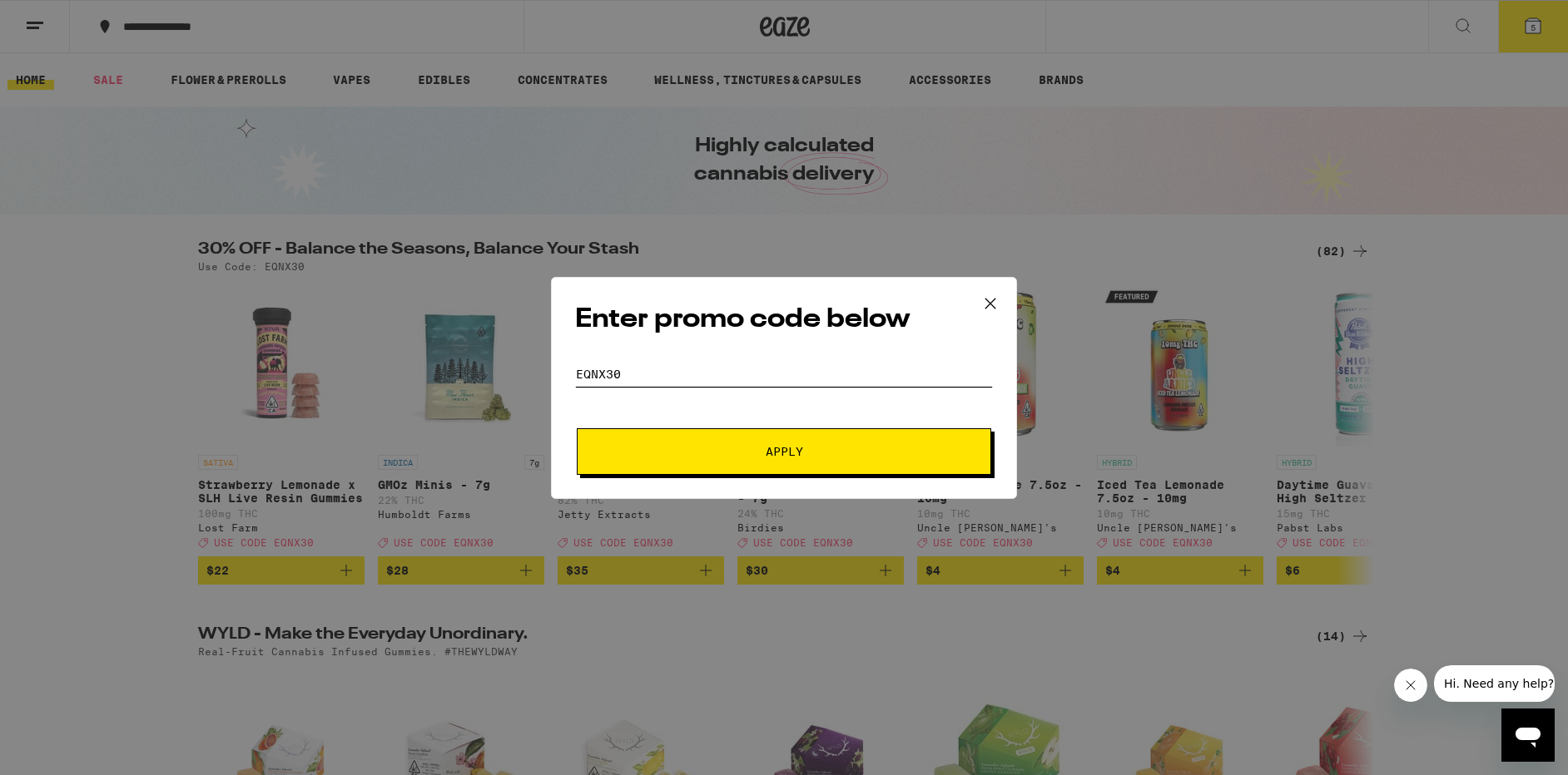
type input "EQNX30"
click at [779, 443] on button "Apply" at bounding box center [783, 451] width 415 height 47
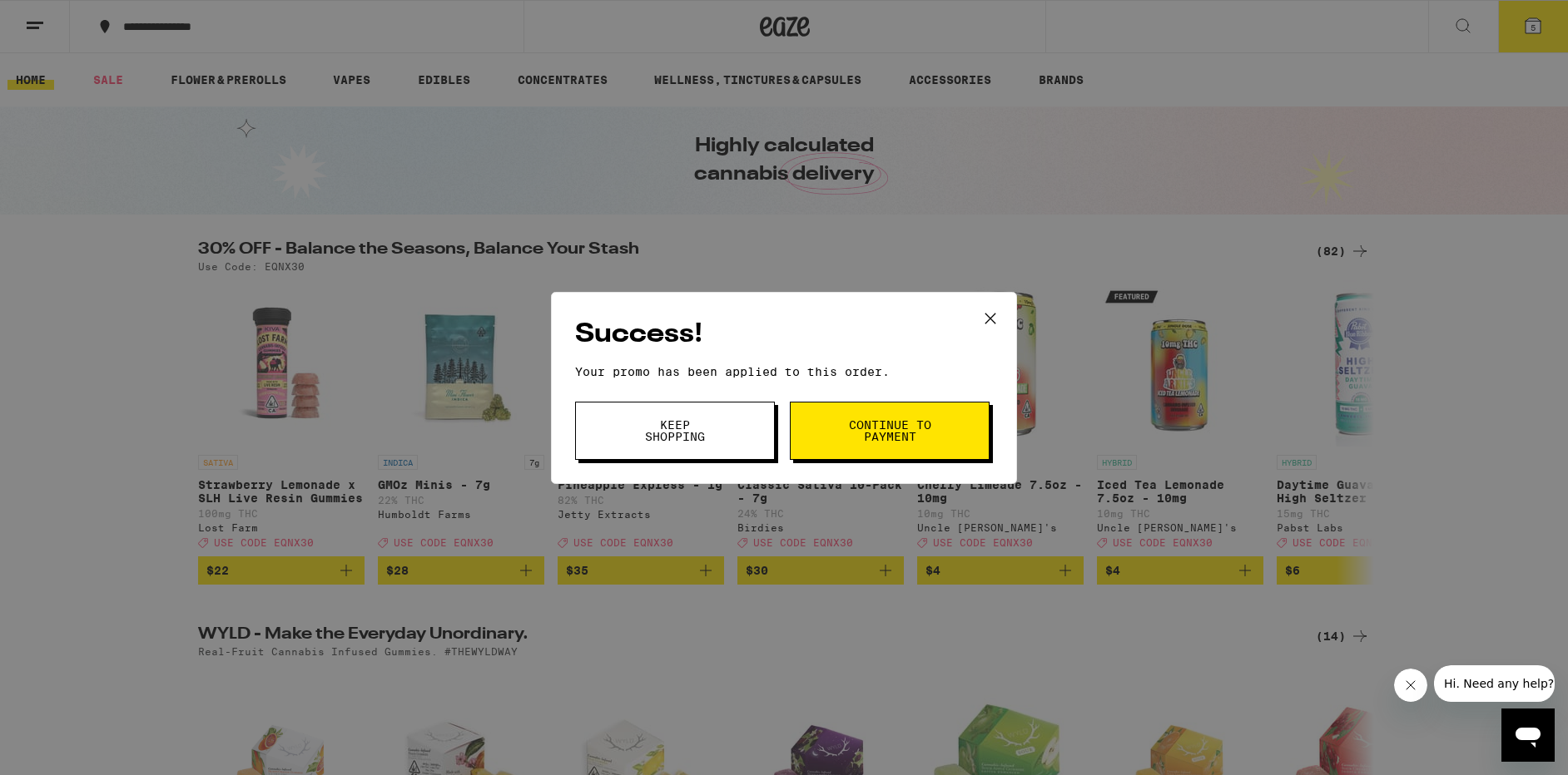
click at [866, 439] on span "Continue to payment" at bounding box center [890, 430] width 85 height 23
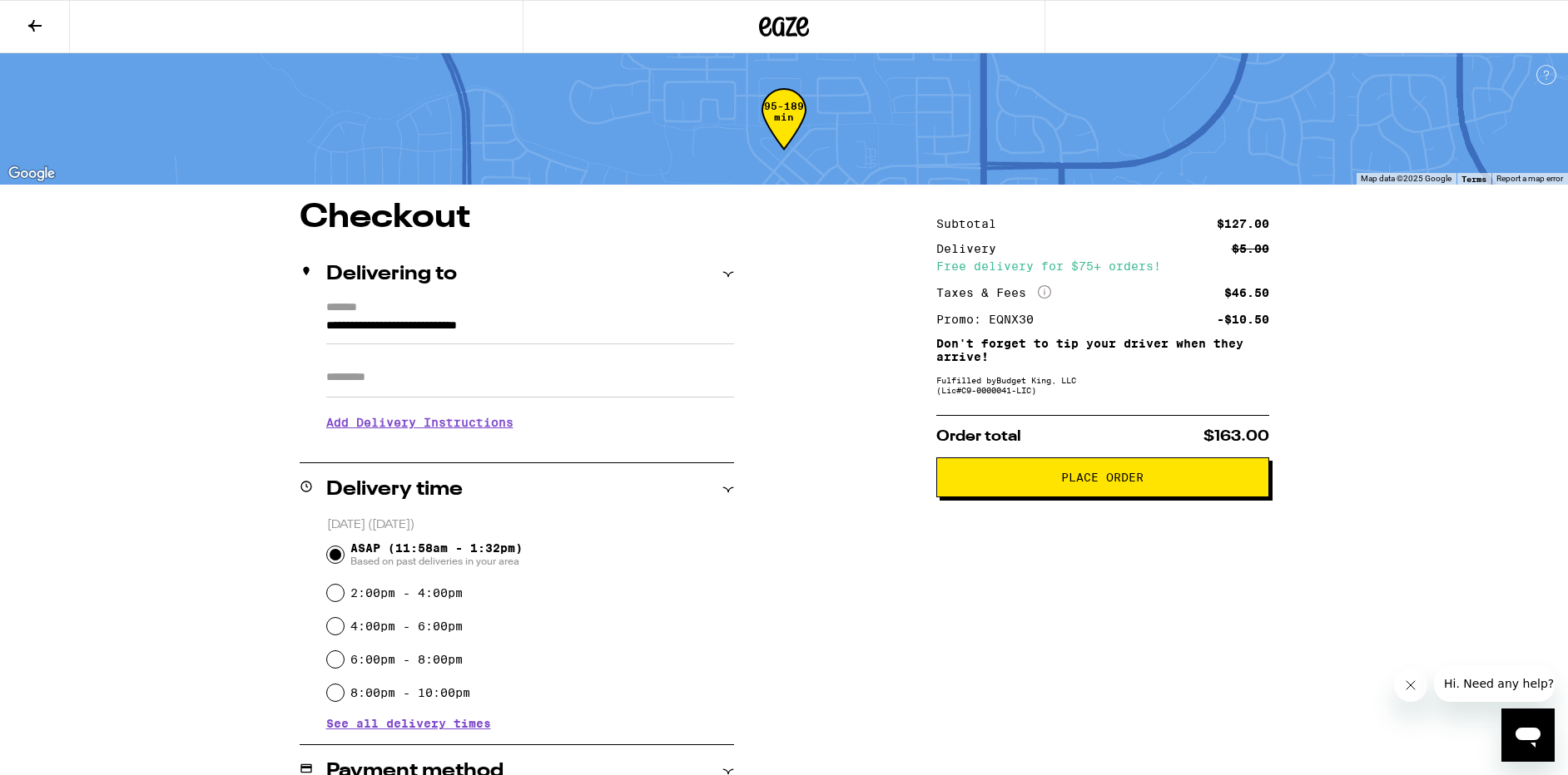
click at [1084, 480] on span "Place Order" at bounding box center [1102, 477] width 83 height 12
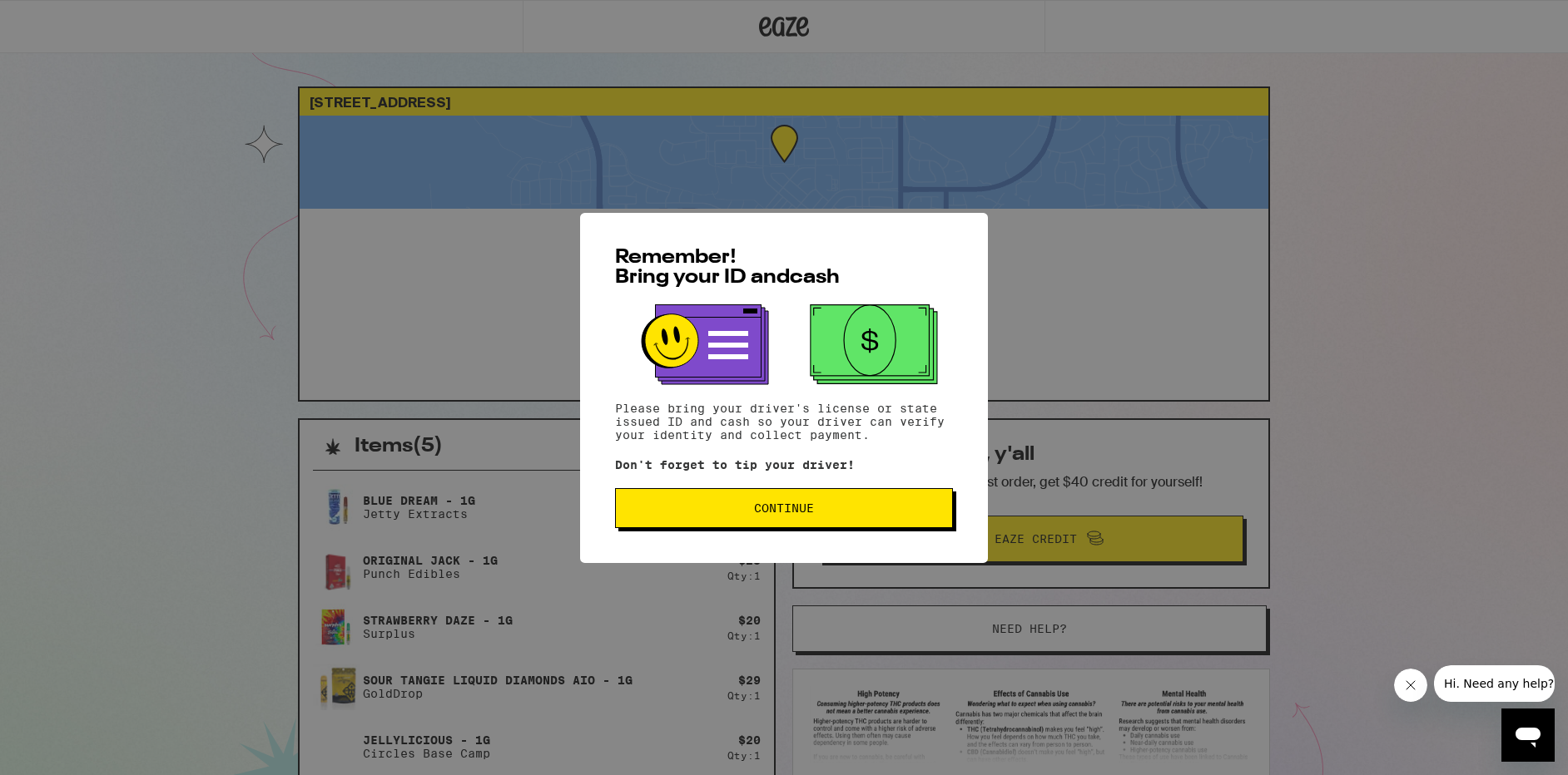
click at [753, 518] on button "Continue" at bounding box center [783, 508] width 338 height 40
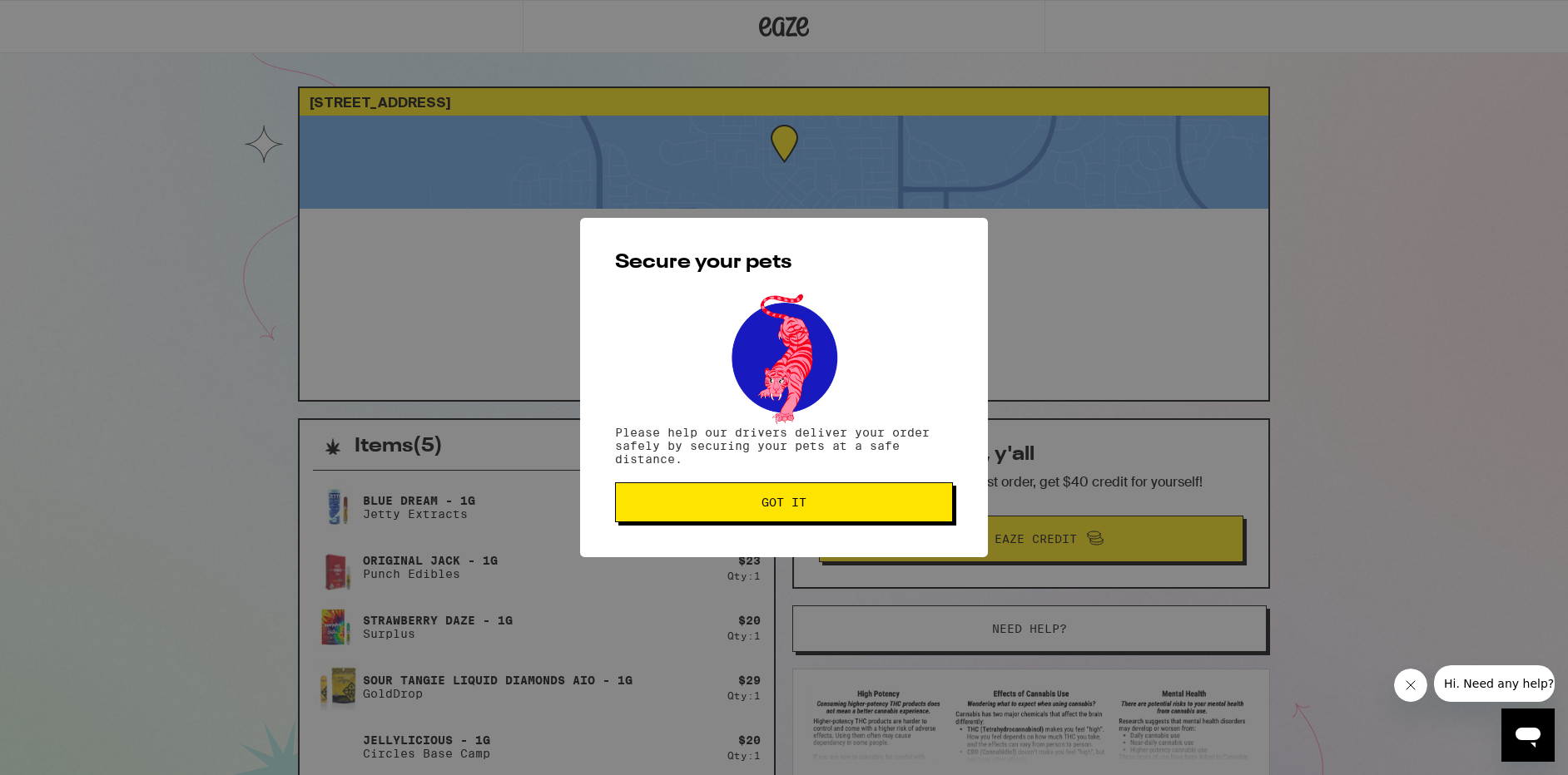
click at [753, 518] on button "Got it" at bounding box center [783, 502] width 338 height 40
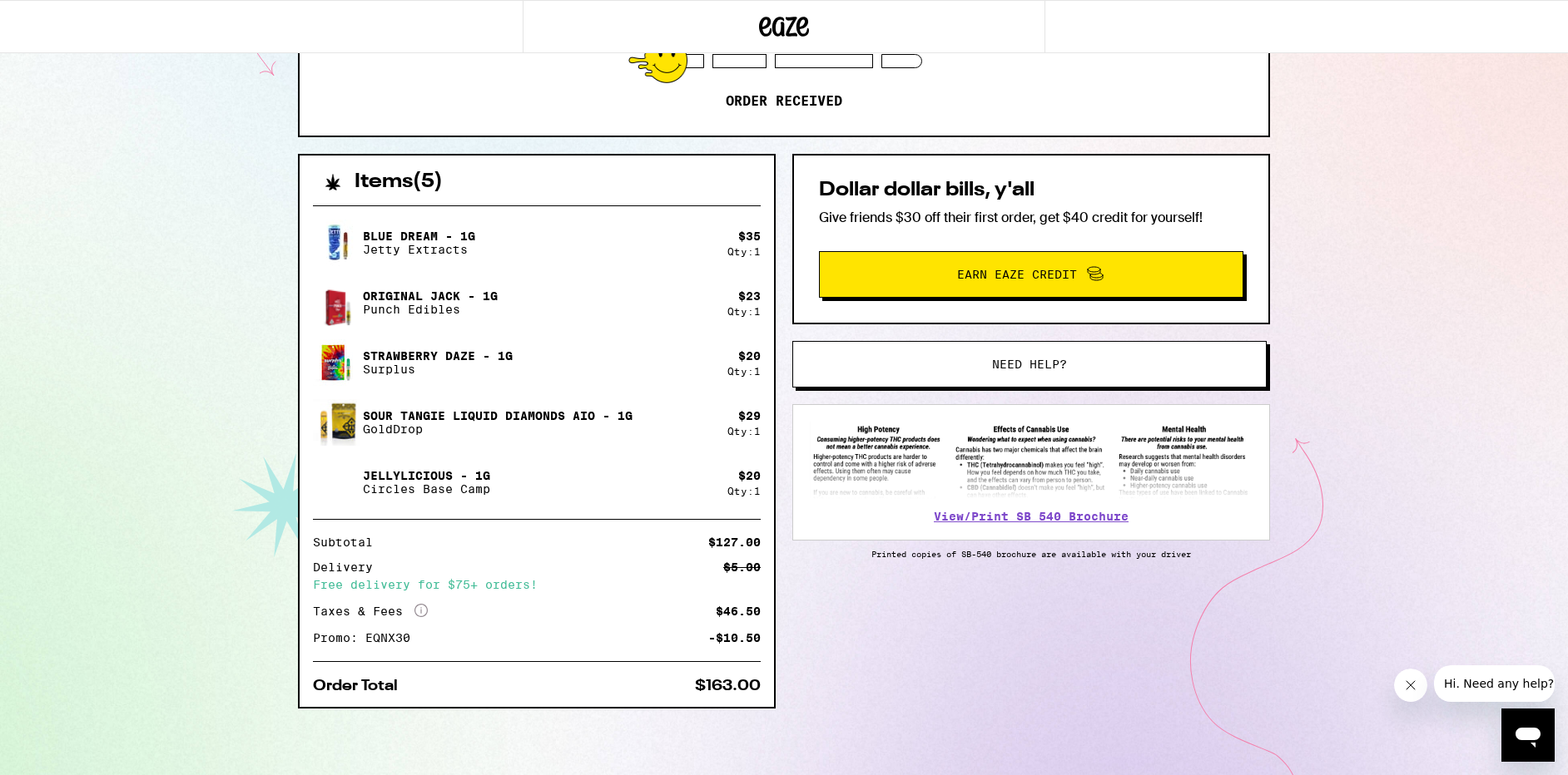
scroll to position [266, 0]
